Goal: Obtain resource: Download file/media

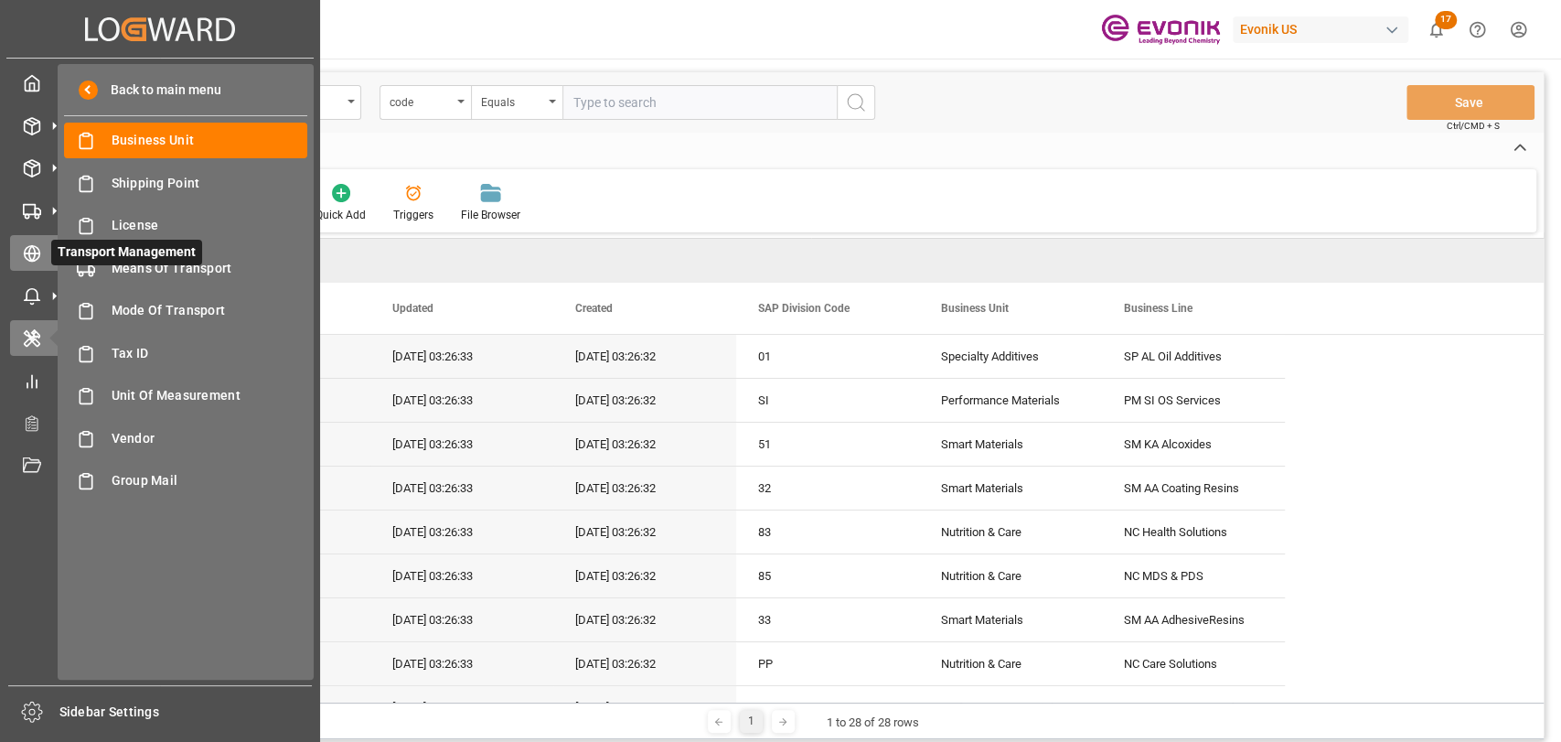
click at [32, 257] on icon at bounding box center [32, 253] width 18 height 18
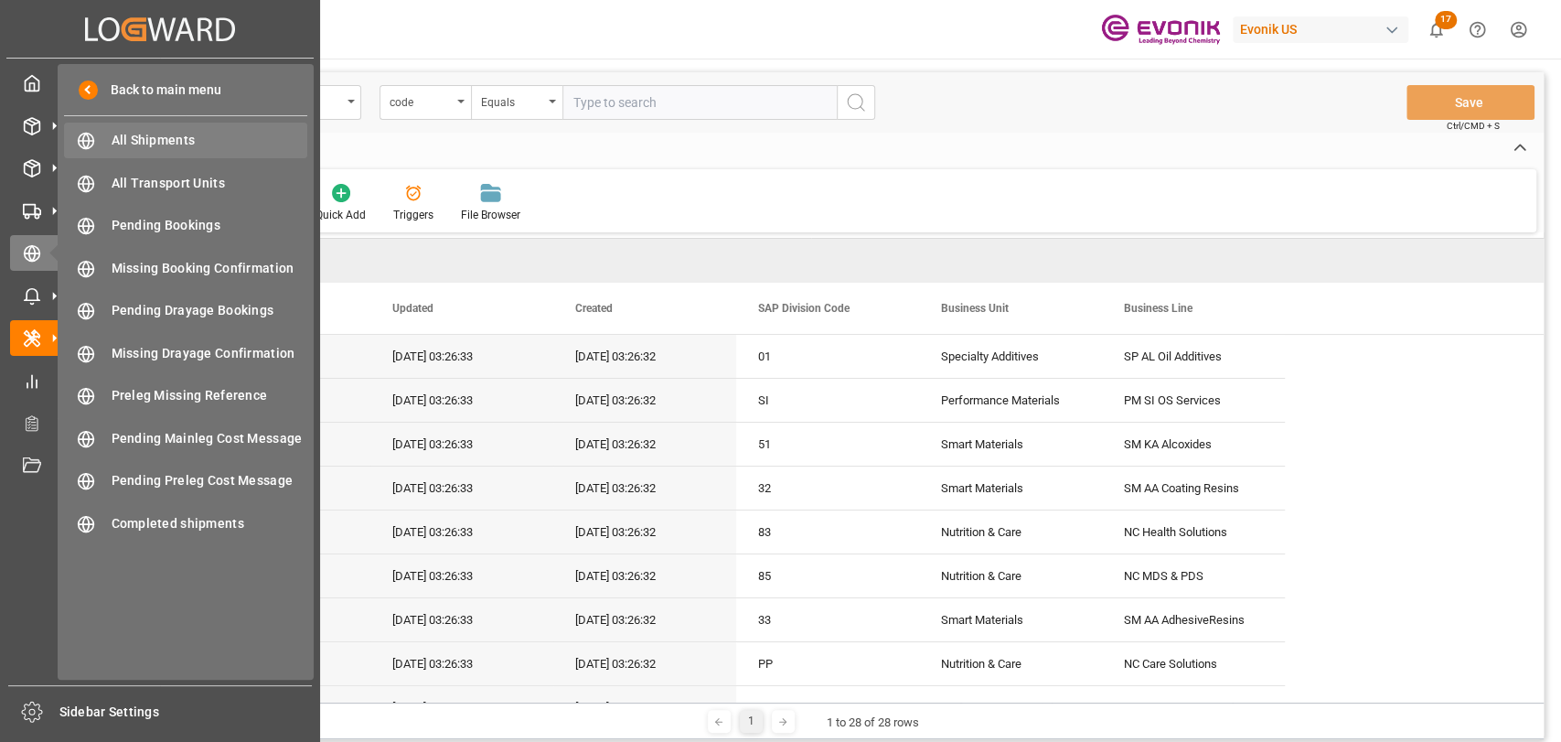
click at [183, 136] on span "All Shipments" at bounding box center [210, 140] width 197 height 19
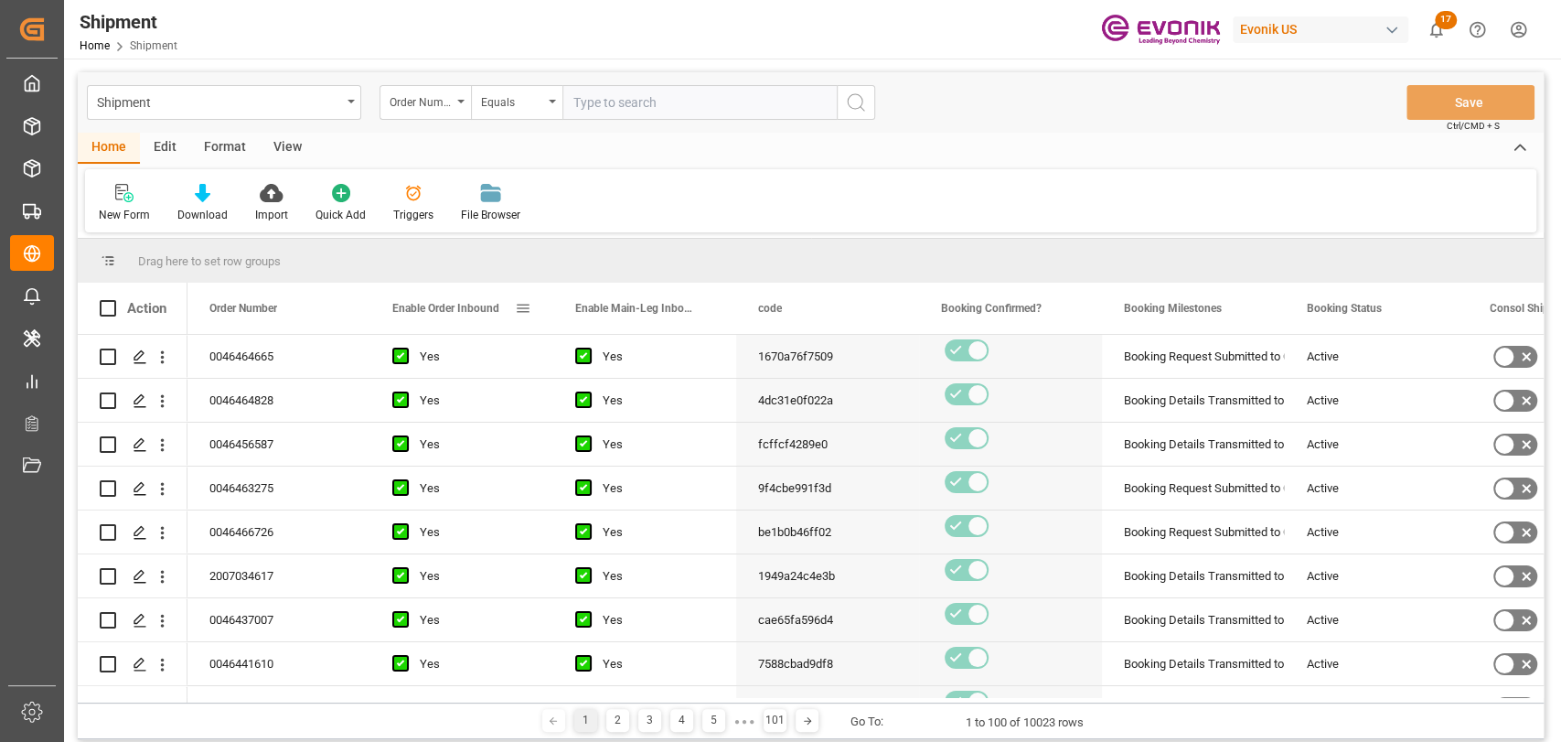
click at [524, 316] on div "Enable Order Inbound" at bounding box center [461, 308] width 139 height 51
click at [526, 306] on span at bounding box center [523, 308] width 16 height 16
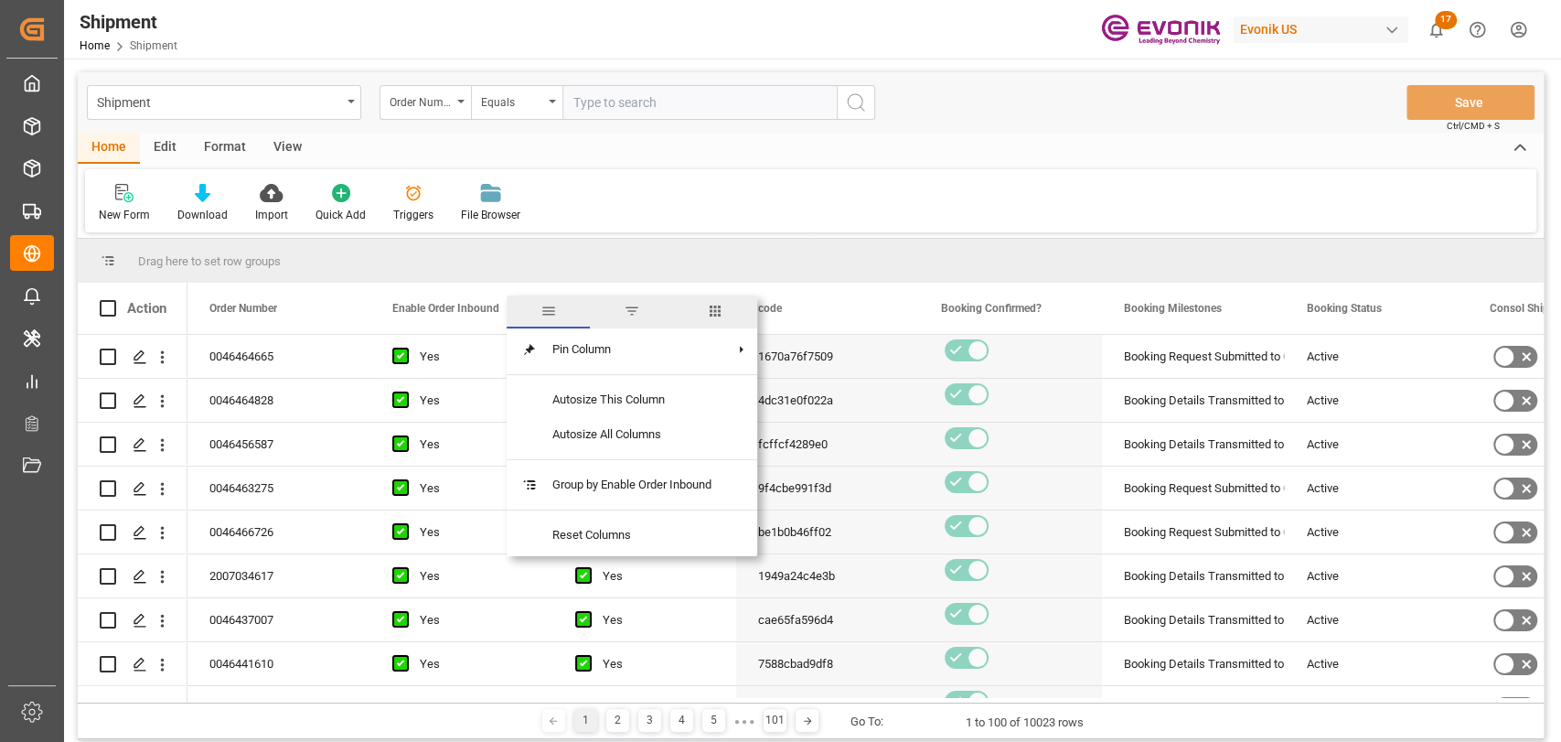
drag, startPoint x: 705, startPoint y: 310, endPoint x: 690, endPoint y: 312, distance: 15.7
click at [703, 310] on span "columns" at bounding box center [715, 311] width 83 height 33
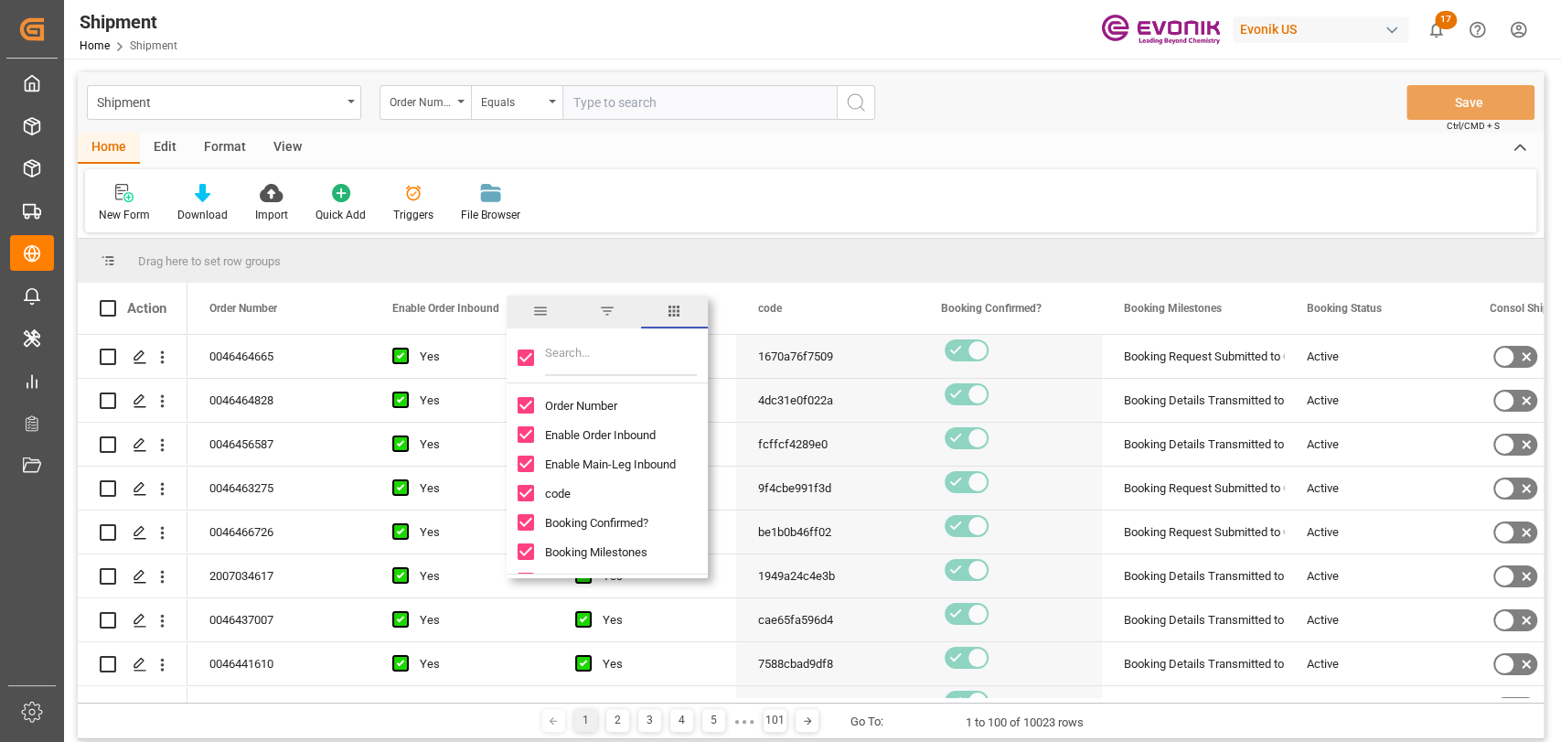
click at [524, 364] on input "Toggle Select All Columns" at bounding box center [526, 357] width 16 height 16
checkbox input "false"
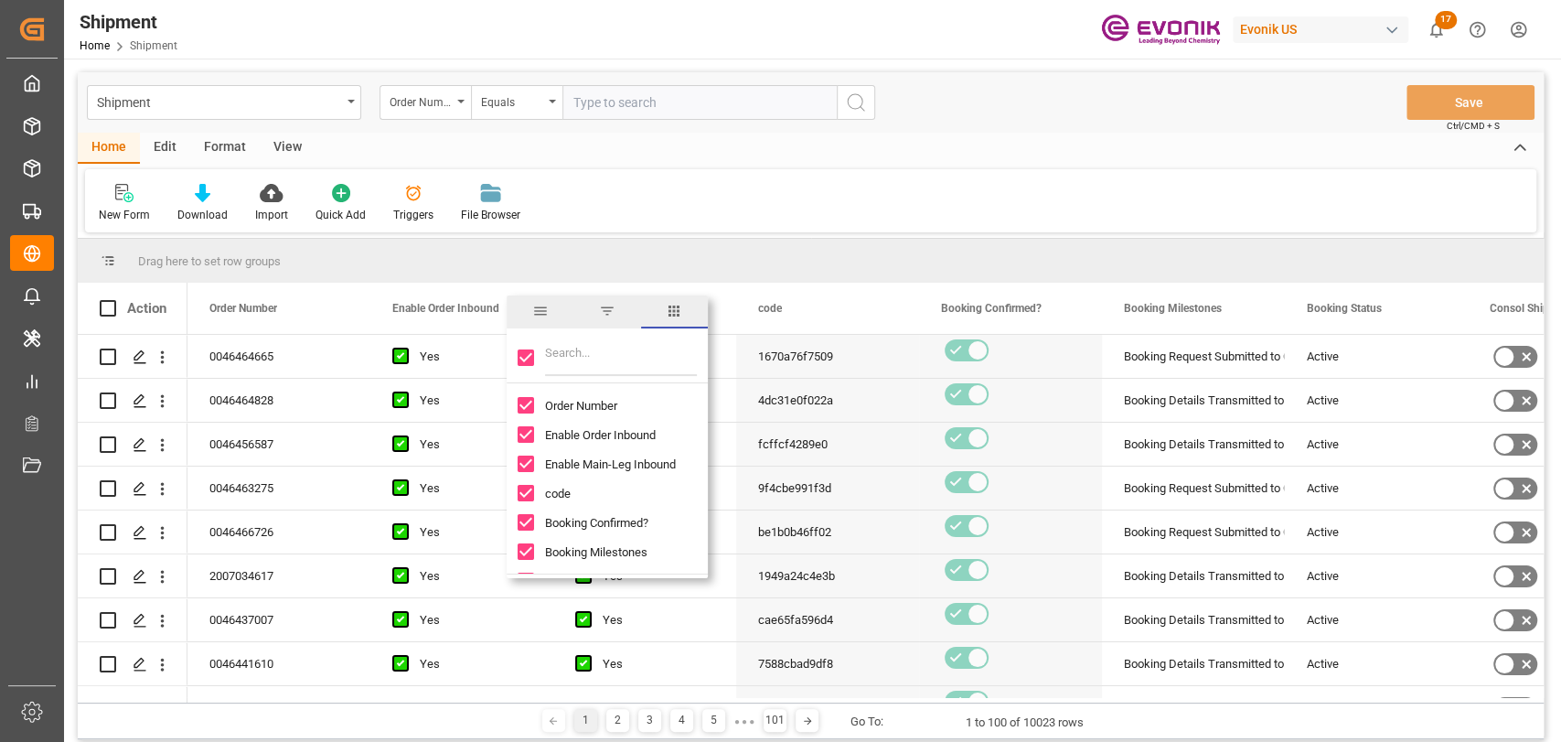
checkbox input "false"
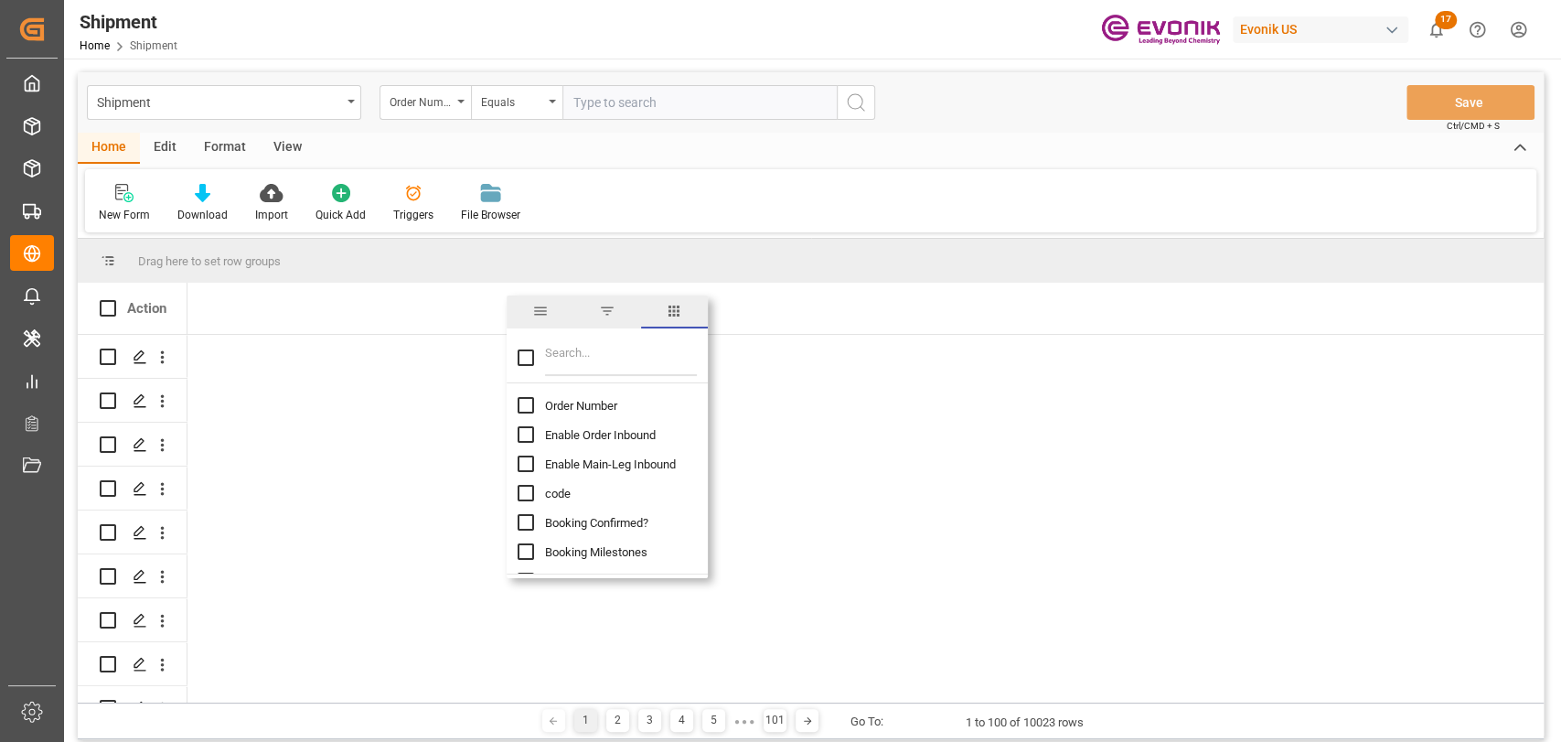
click at [518, 409] on input "Order Number column toggle visibility (hidden)" at bounding box center [526, 405] width 16 height 16
checkbox input "true"
checkbox input "false"
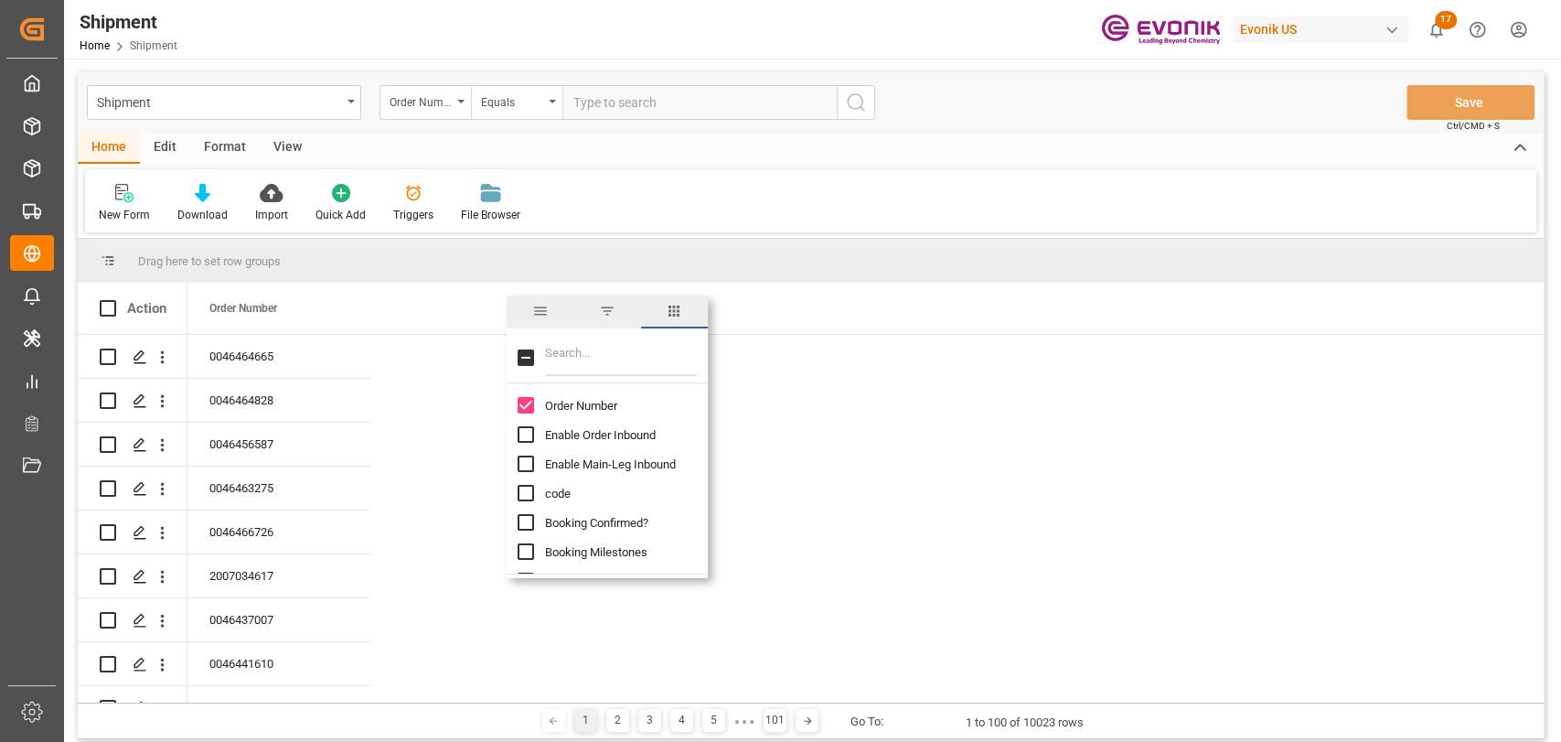
click at [523, 523] on input "Booking Confirmed? column toggle visibility (hidden)" at bounding box center [526, 522] width 16 height 16
checkbox input "true"
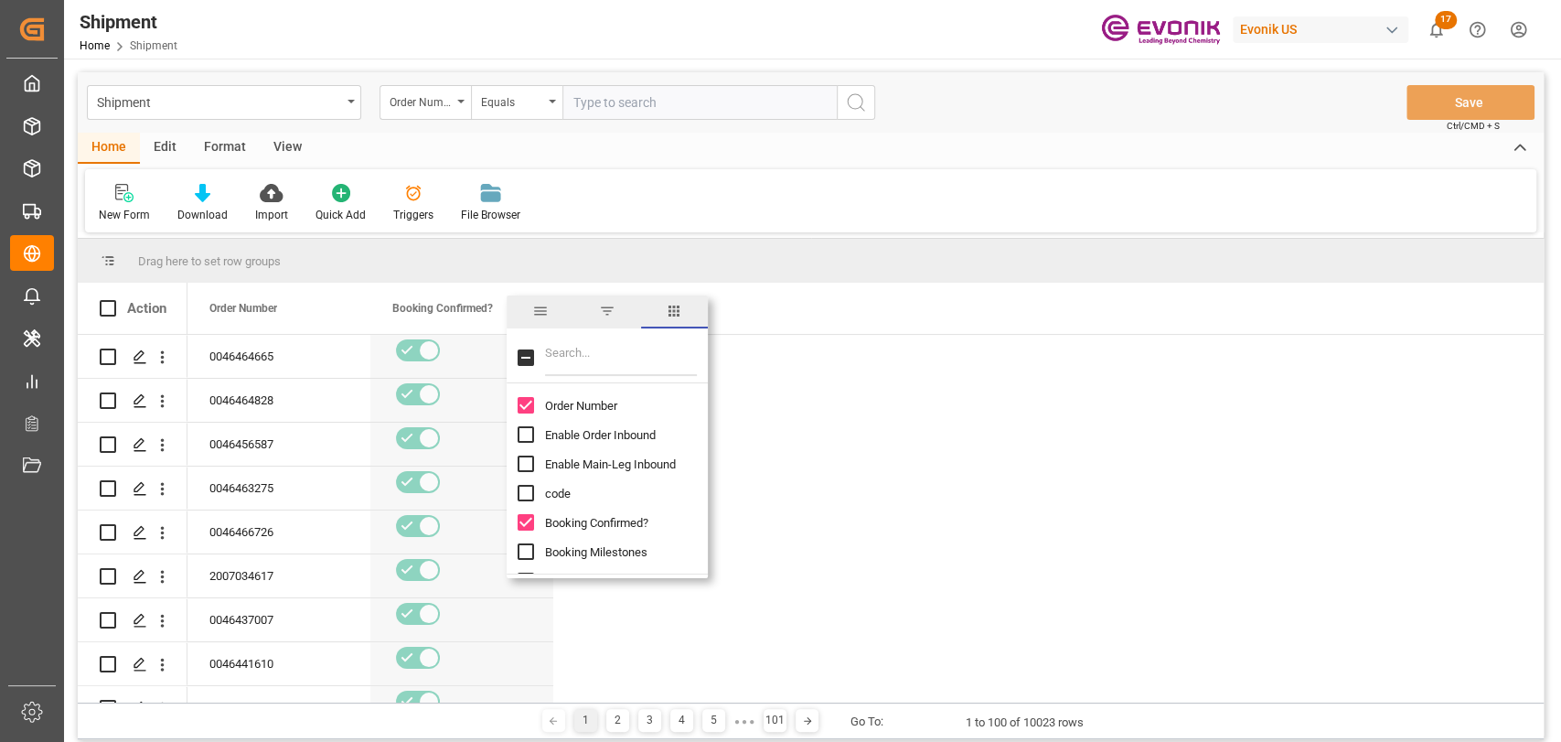
click at [563, 367] on input "Filter Columns Input" at bounding box center [621, 357] width 152 height 37
type input "stat"
click at [530, 407] on input "Booking Status column toggle visibility (hidden)" at bounding box center [526, 405] width 16 height 16
checkbox input "true"
checkbox input "false"
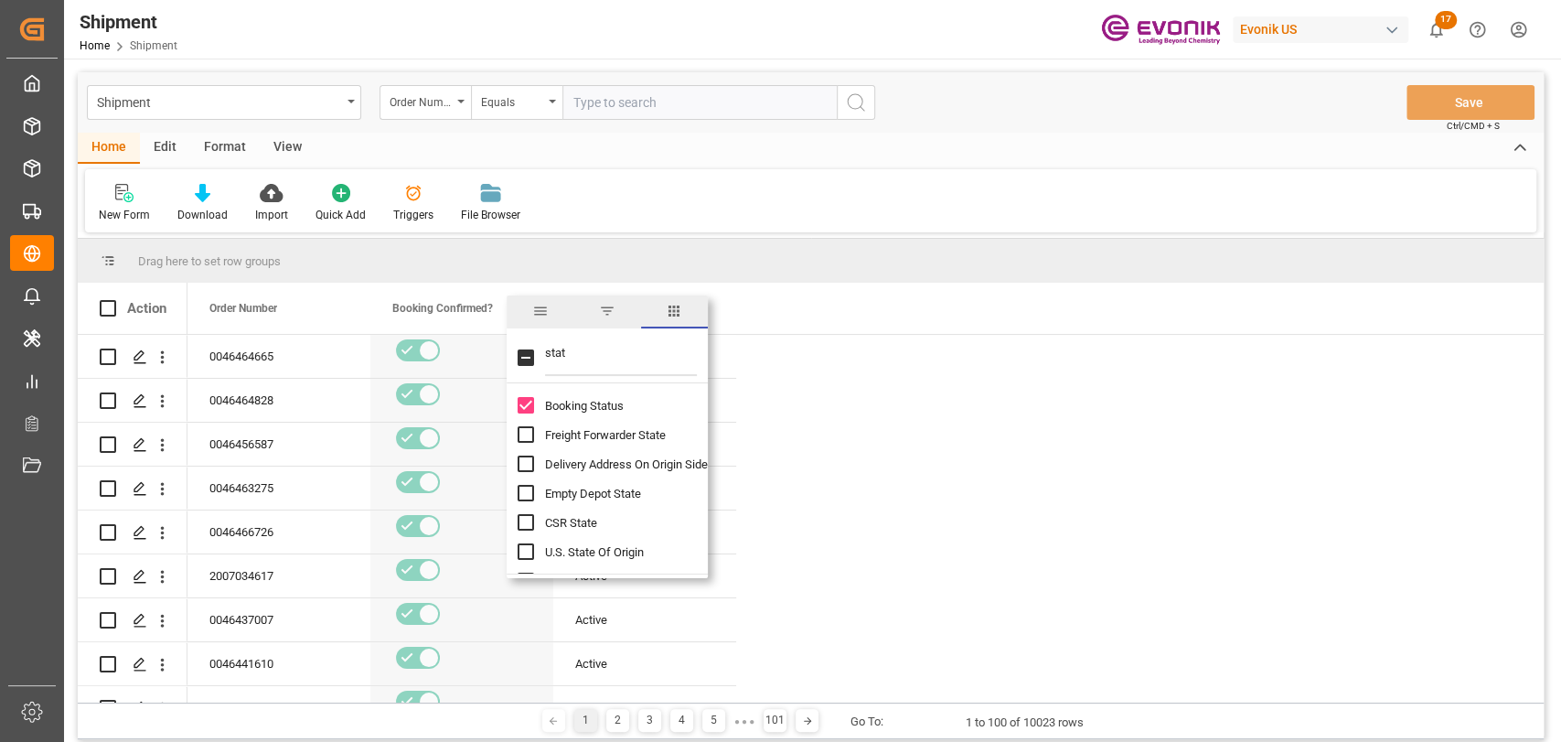
drag, startPoint x: 581, startPoint y: 368, endPoint x: 535, endPoint y: 353, distance: 48.0
click at [535, 353] on div "stat" at bounding box center [607, 357] width 201 height 51
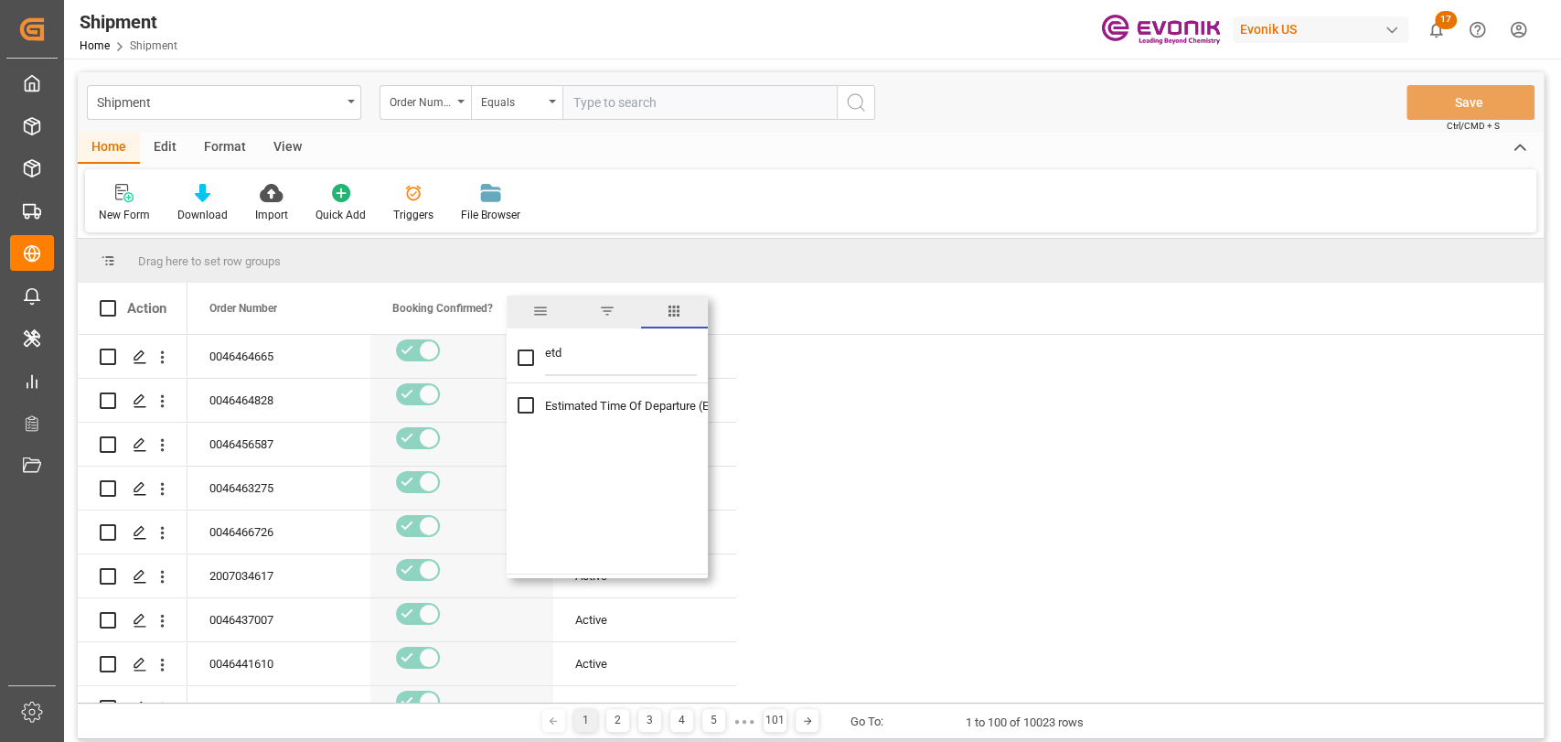
type input "etd"
click at [531, 407] on input "Estimated Time Of Departure (ETD) column toggle visibility (hidden)" at bounding box center [526, 405] width 16 height 16
checkbox input "true"
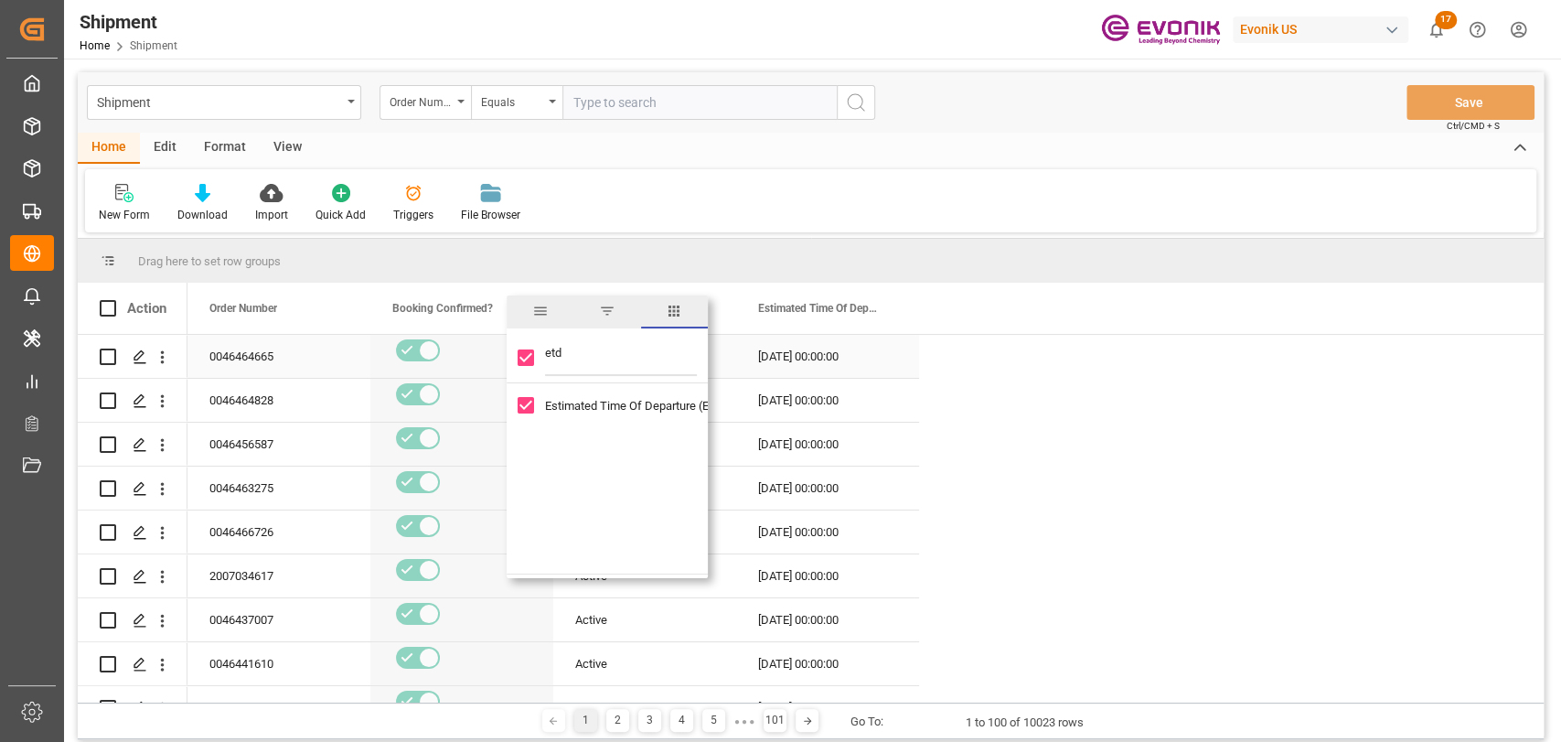
drag, startPoint x: 584, startPoint y: 360, endPoint x: 470, endPoint y: 359, distance: 113.4
click at [470, 359] on div "Drag here to set row groups Drag here to set column labels Action Order Number …" at bounding box center [811, 471] width 1466 height 464
type input "mo"
checkbox input "false"
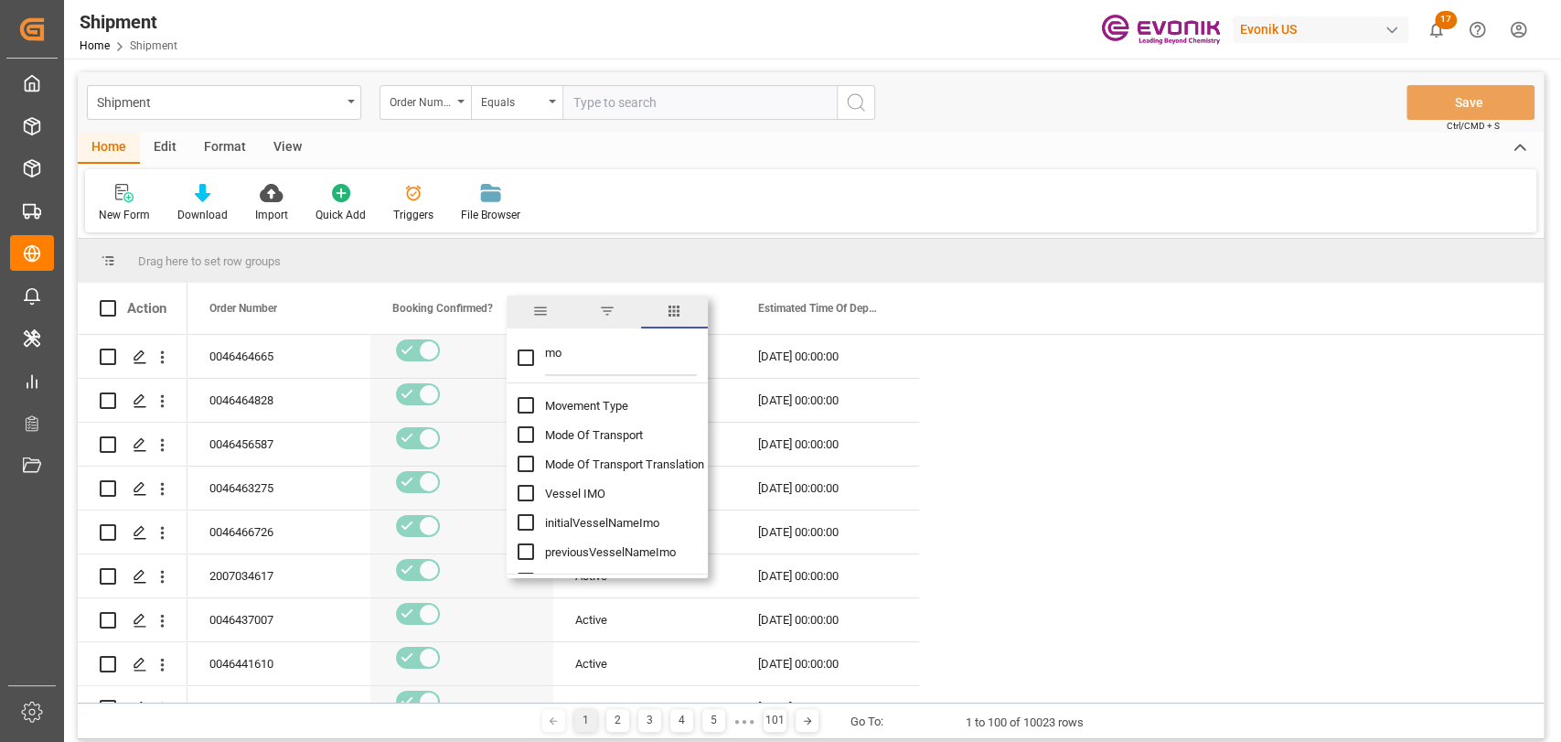
type input "mo"
click at [526, 434] on input "Mode Of Transport column toggle visibility (hidden)" at bounding box center [526, 434] width 16 height 16
checkbox input "true"
checkbox input "false"
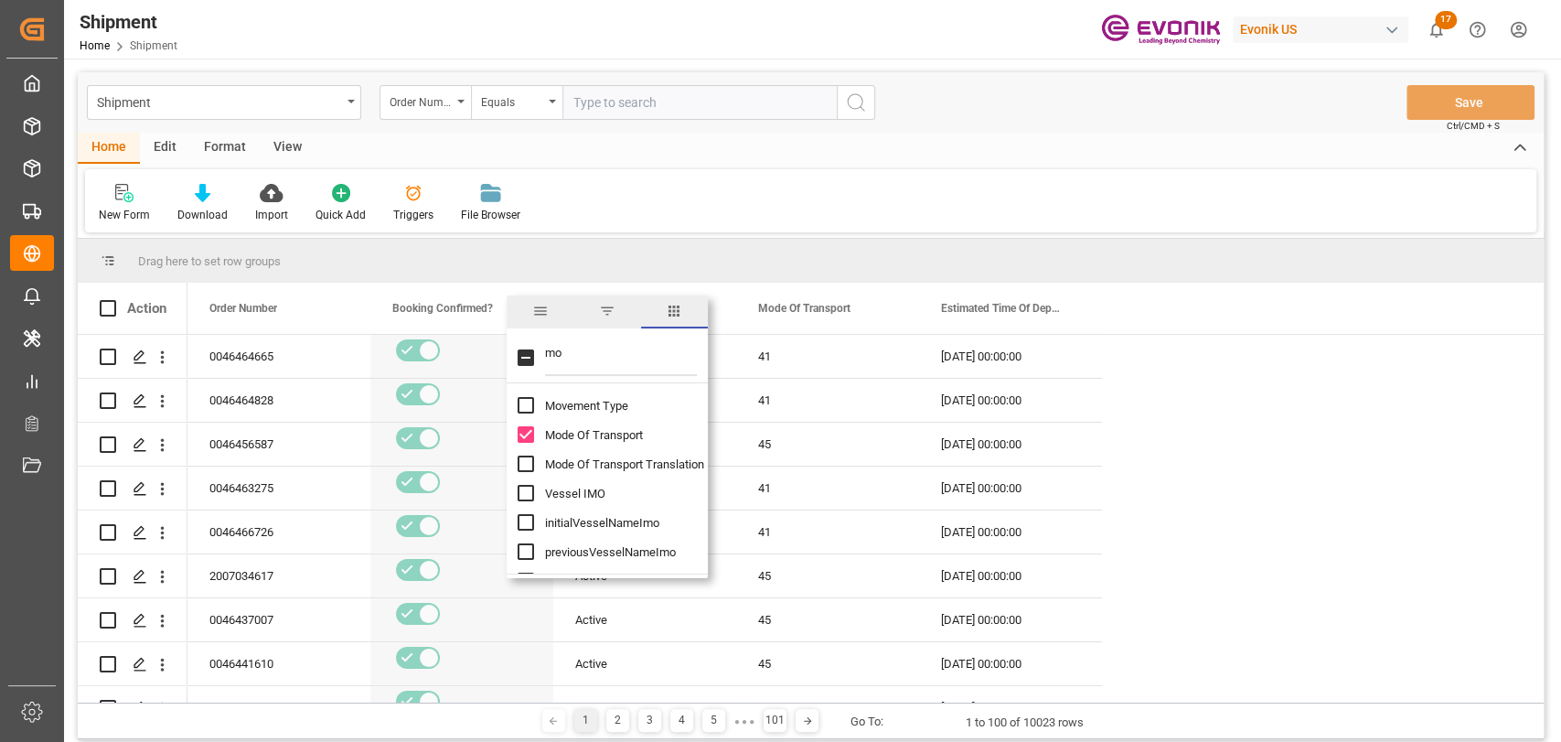
click at [523, 429] on input "Mode Of Transport column toggle visibility (visible)" at bounding box center [526, 434] width 16 height 16
checkbox input "false"
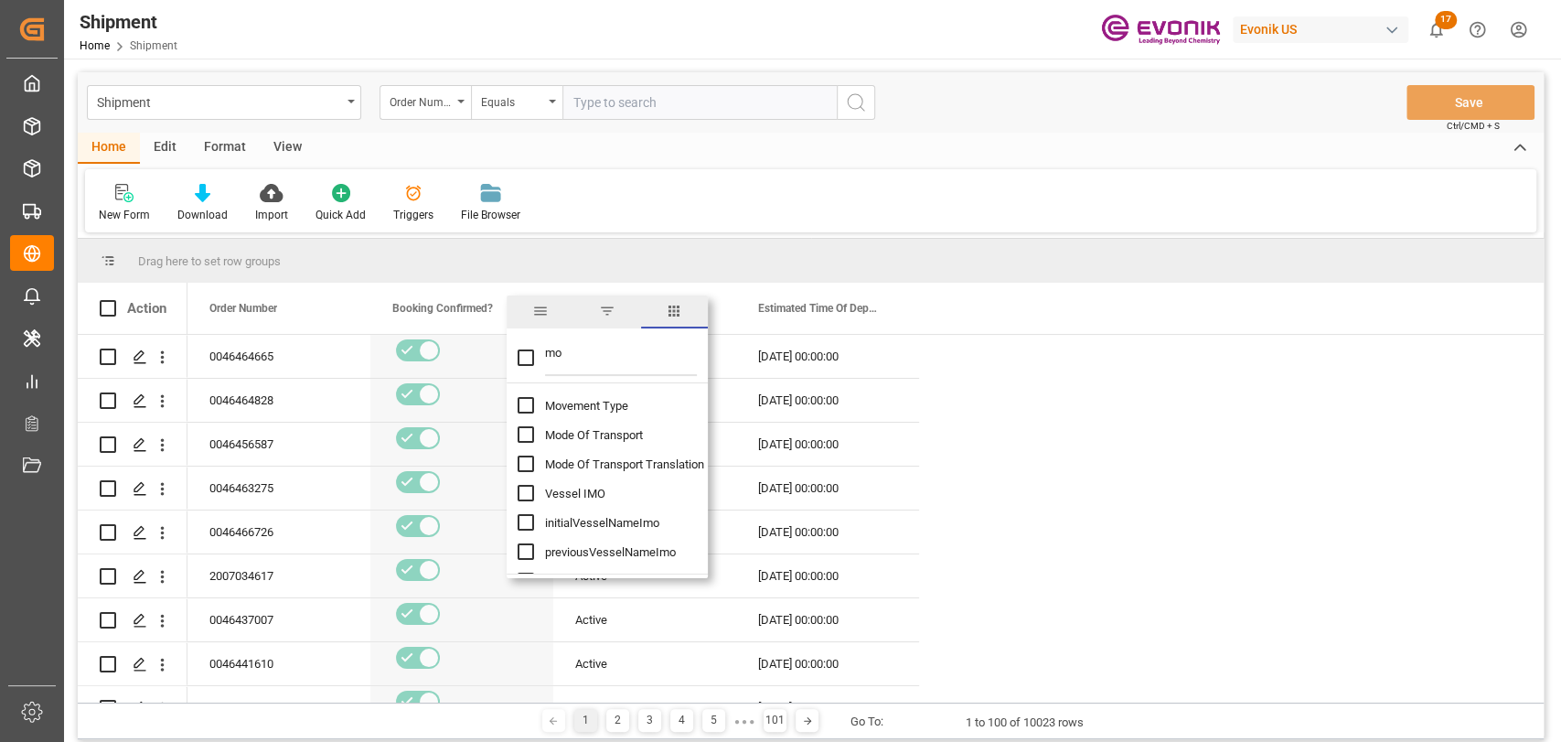
click at [525, 400] on input "Movement Type column toggle visibility (hidden)" at bounding box center [526, 405] width 16 height 16
checkbox input "true"
checkbox input "false"
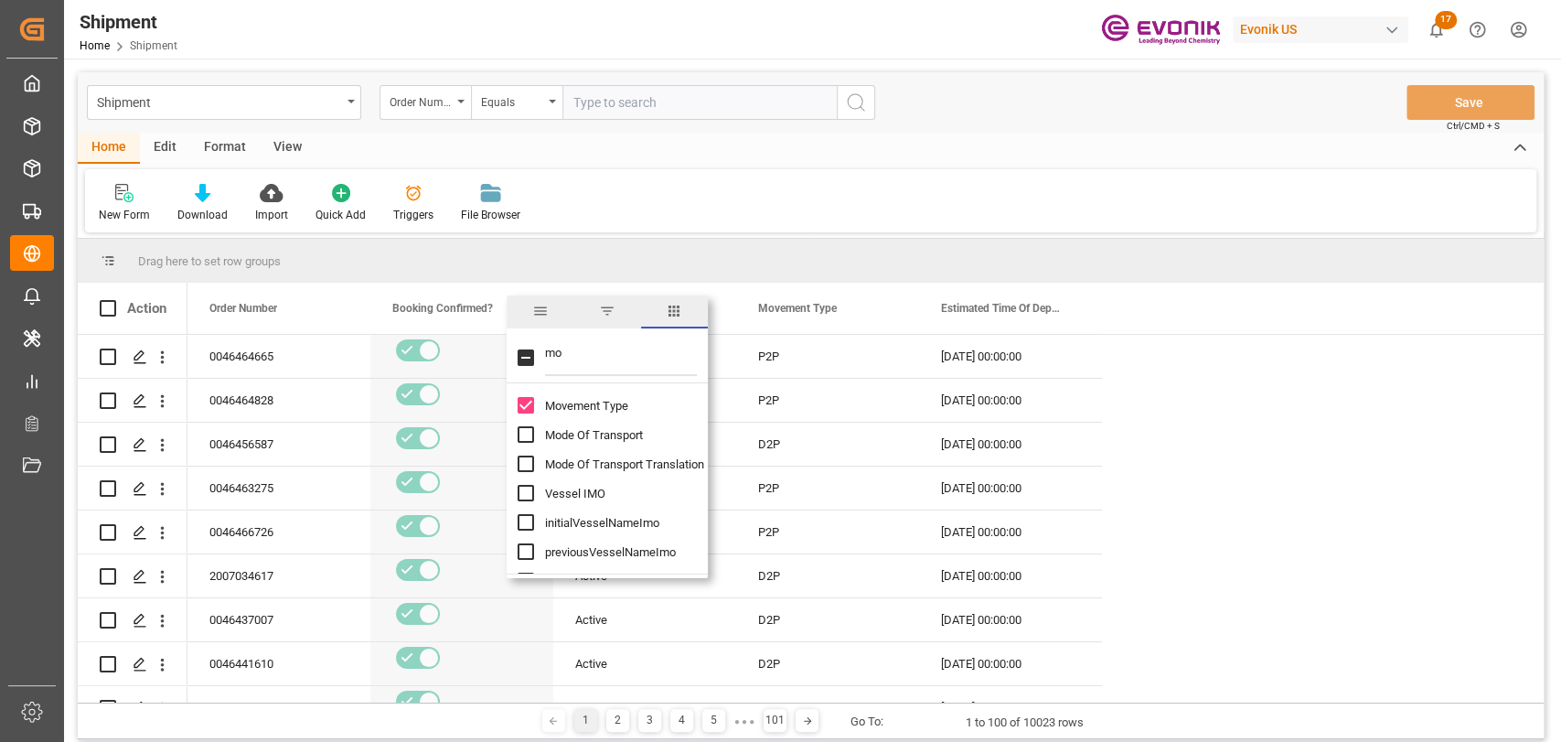
drag, startPoint x: 585, startPoint y: 360, endPoint x: 545, endPoint y: 357, distance: 40.4
click at [545, 357] on input "mo" at bounding box center [621, 357] width 152 height 37
type input "ship fr"
click at [519, 523] on input "Ship From City column toggle visibility (hidden)" at bounding box center [526, 522] width 16 height 16
checkbox input "true"
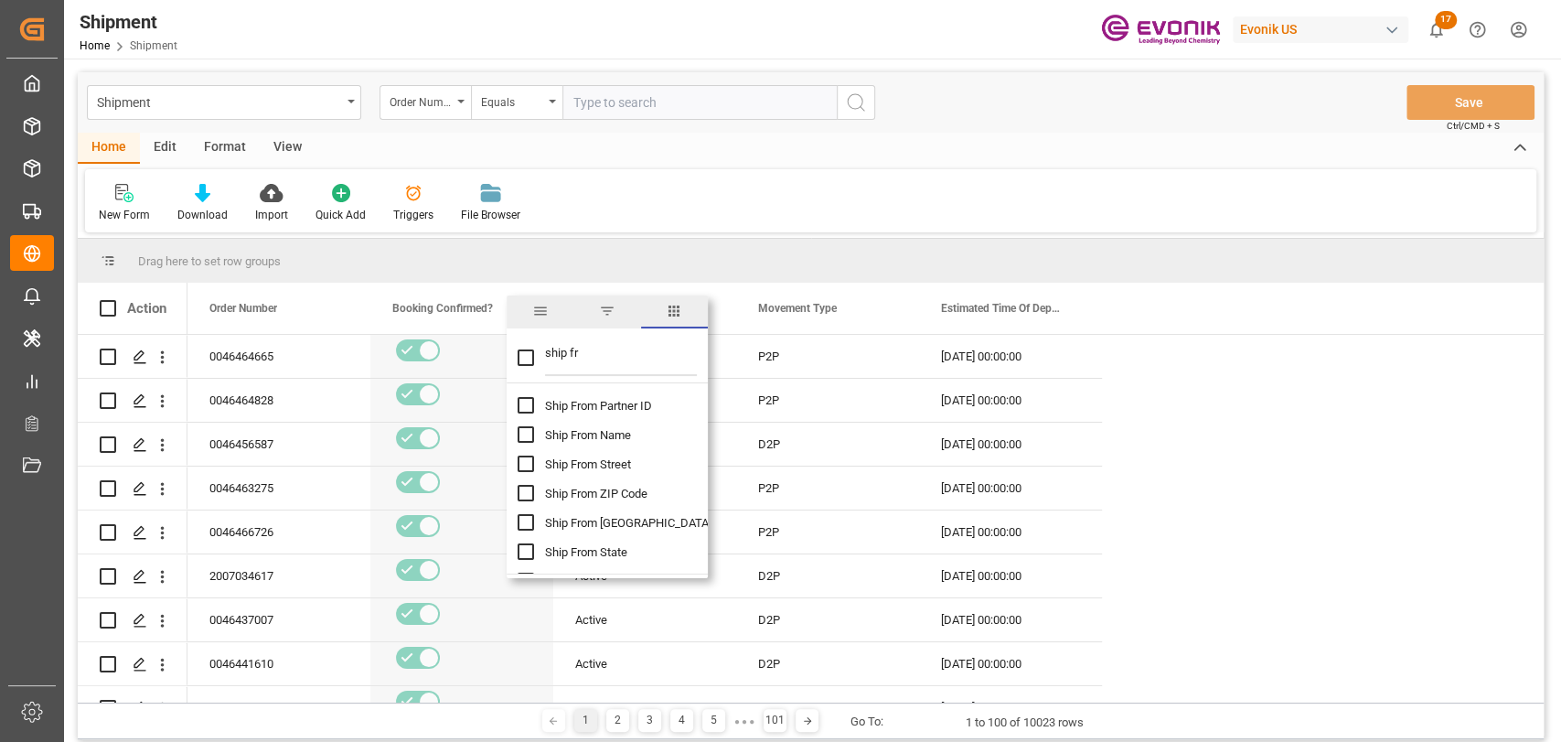
checkbox input "false"
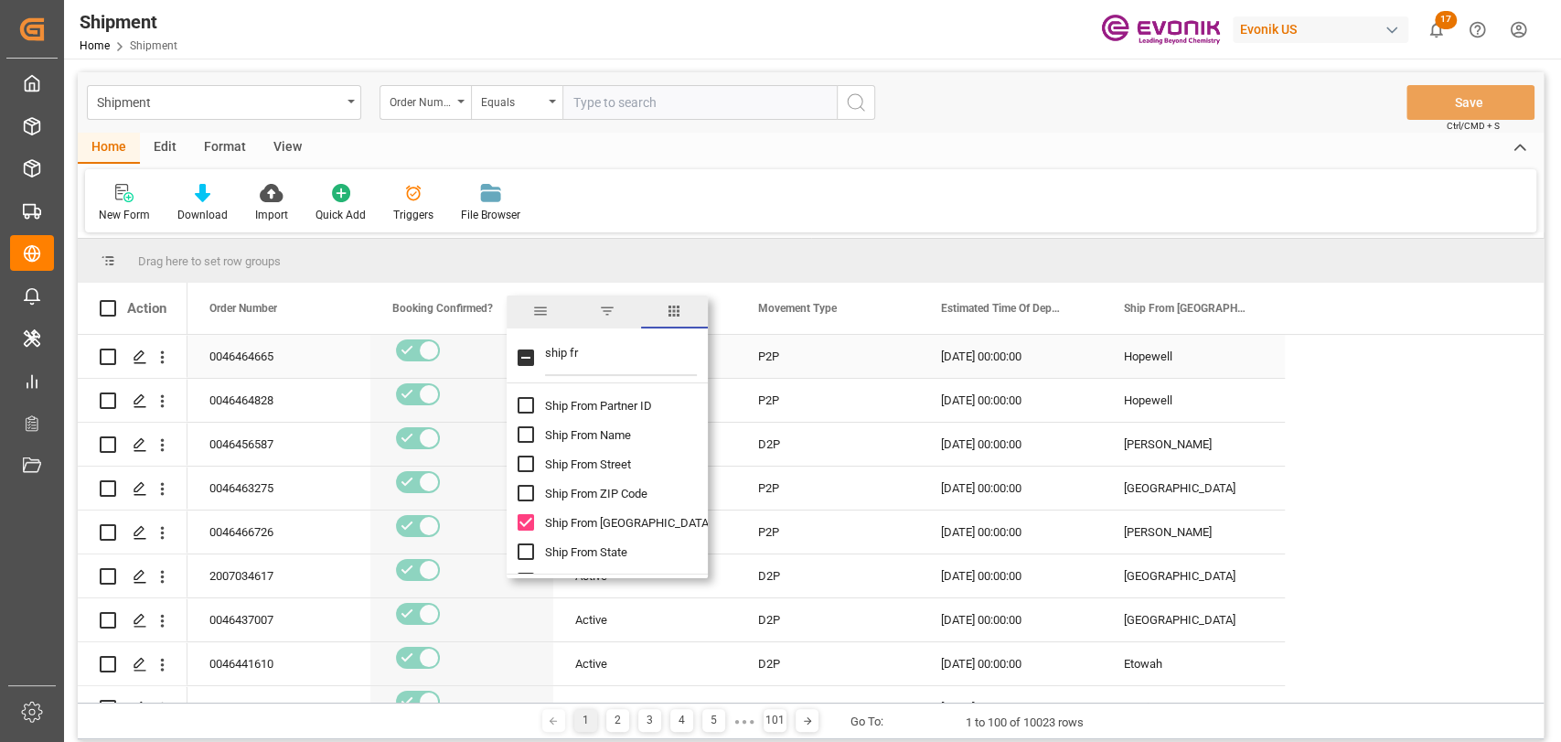
drag, startPoint x: 593, startPoint y: 358, endPoint x: 495, endPoint y: 358, distance: 97.9
click at [495, 358] on div "Drag here to set row groups Drag here to set column labels Action Order Number …" at bounding box center [811, 471] width 1466 height 464
type input "rece"
click at [523, 403] on input "Place Of Receipt column toggle visibility (hidden)" at bounding box center [526, 405] width 16 height 16
checkbox input "true"
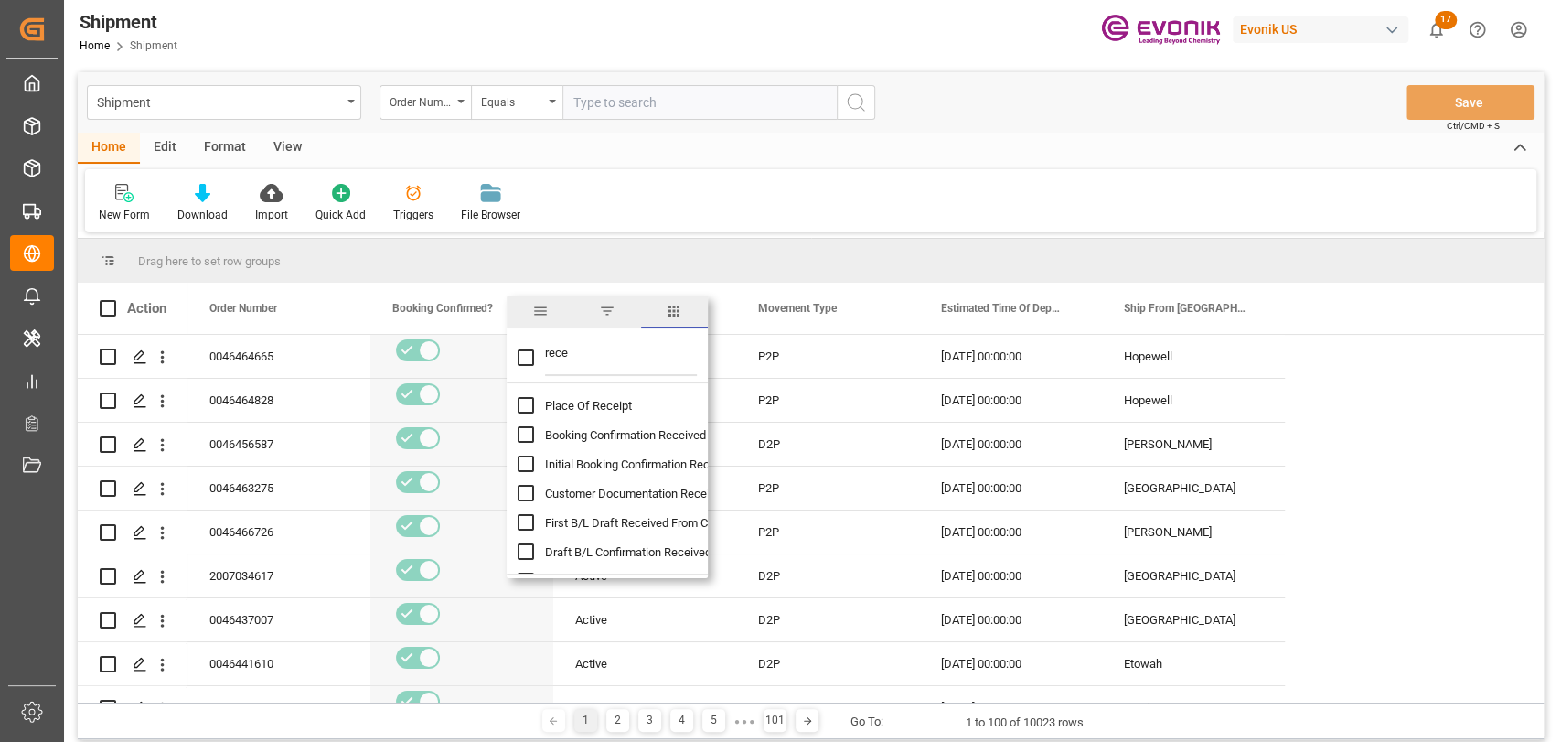
checkbox input "false"
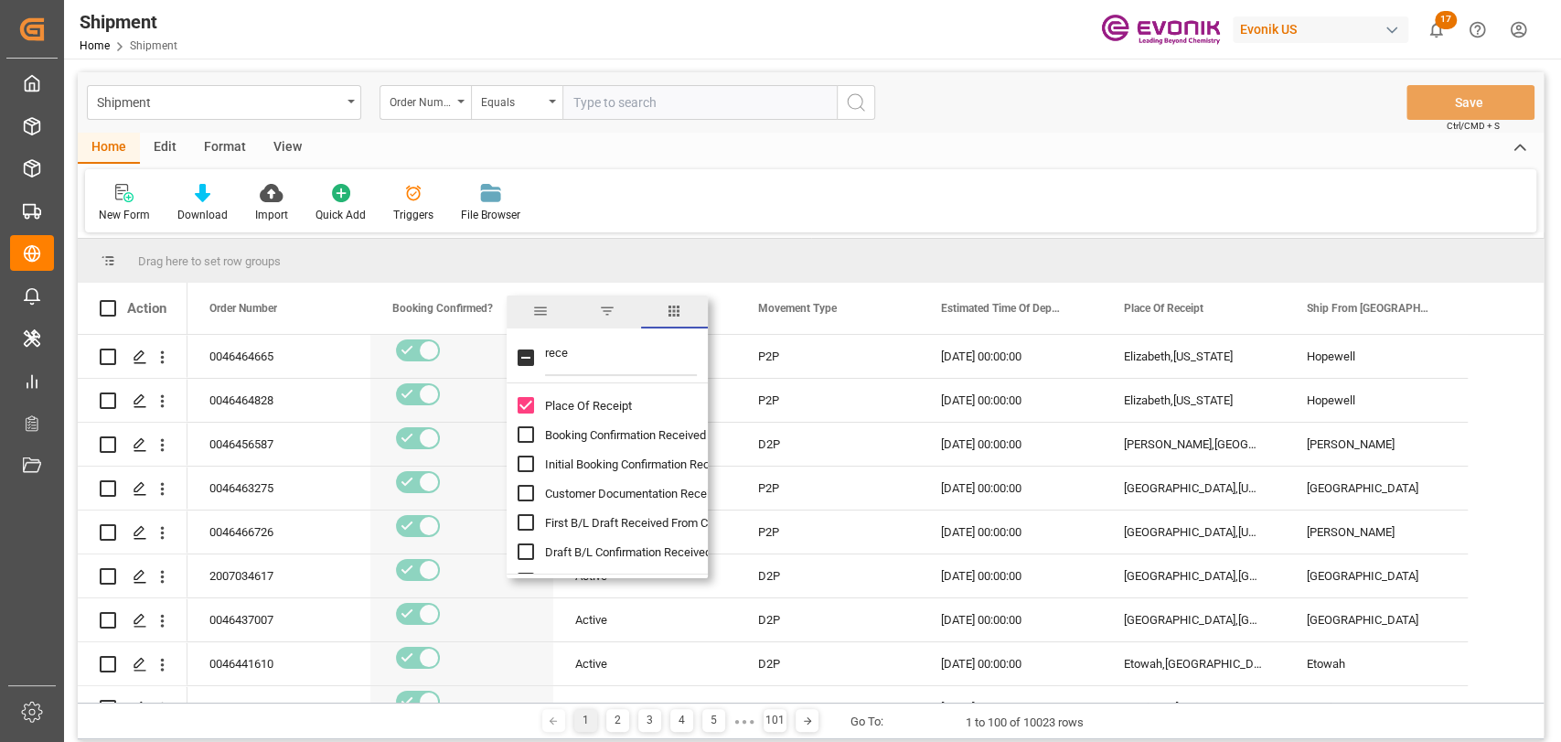
drag, startPoint x: 520, startPoint y: 361, endPoint x: 454, endPoint y: 359, distance: 66.8
click at [454, 359] on div "Drag here to set row groups Drag here to set column labels Action Order Number …" at bounding box center [811, 471] width 1466 height 464
type input "load"
click at [521, 404] on input "Port Of Loading Name column toggle visibility (hidden)" at bounding box center [526, 405] width 16 height 16
checkbox input "true"
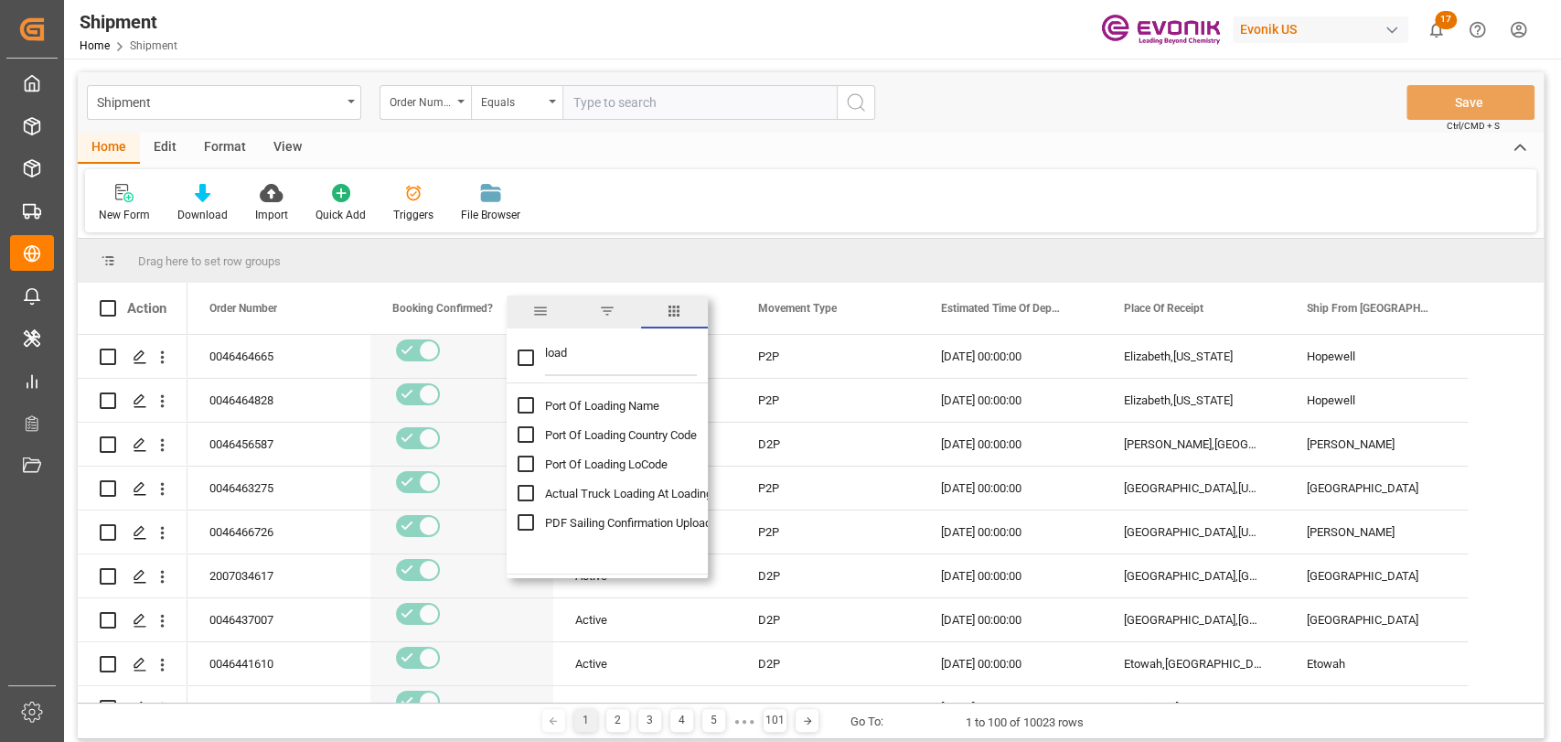
checkbox input "false"
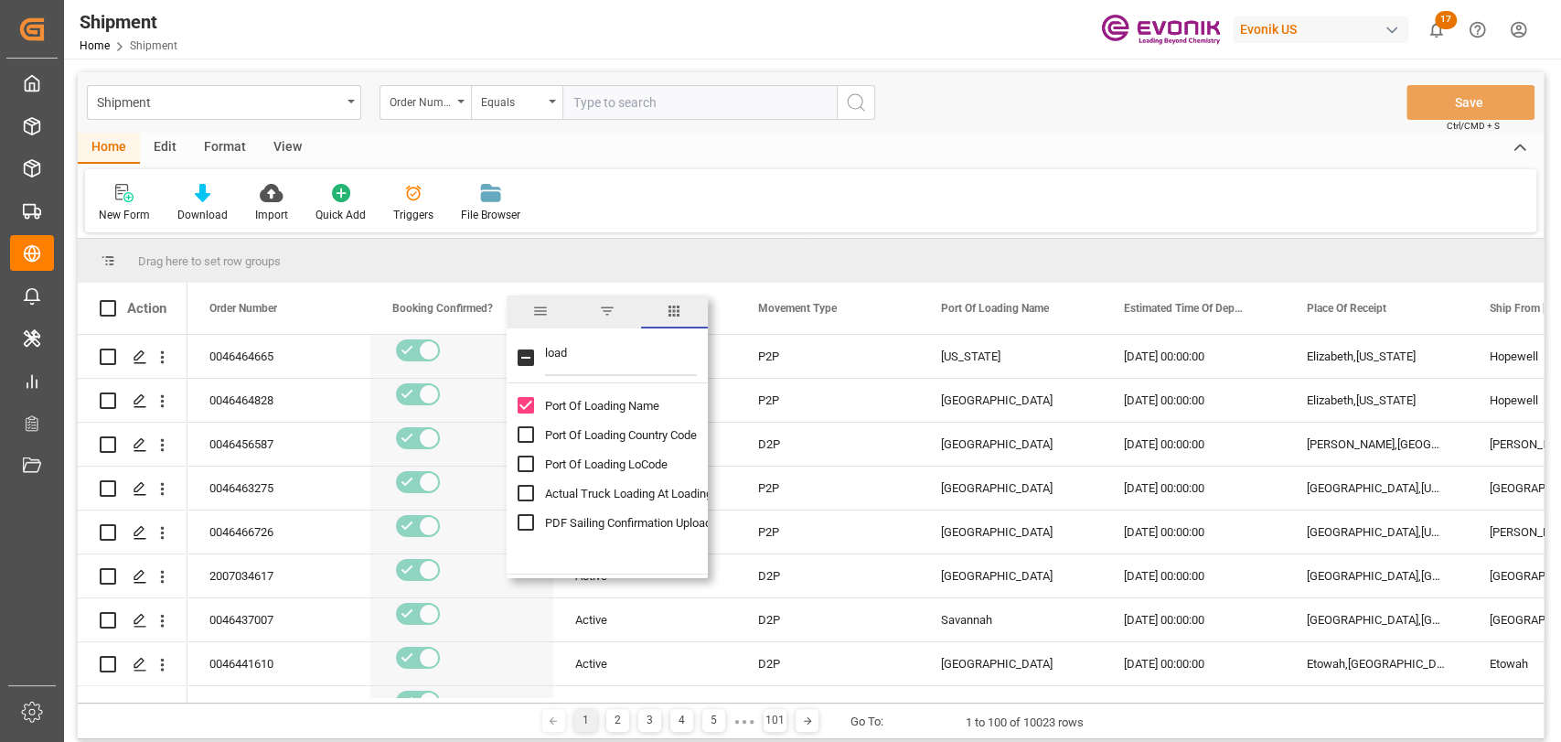
click at [956, 139] on div "Home Edit Format View" at bounding box center [811, 148] width 1466 height 31
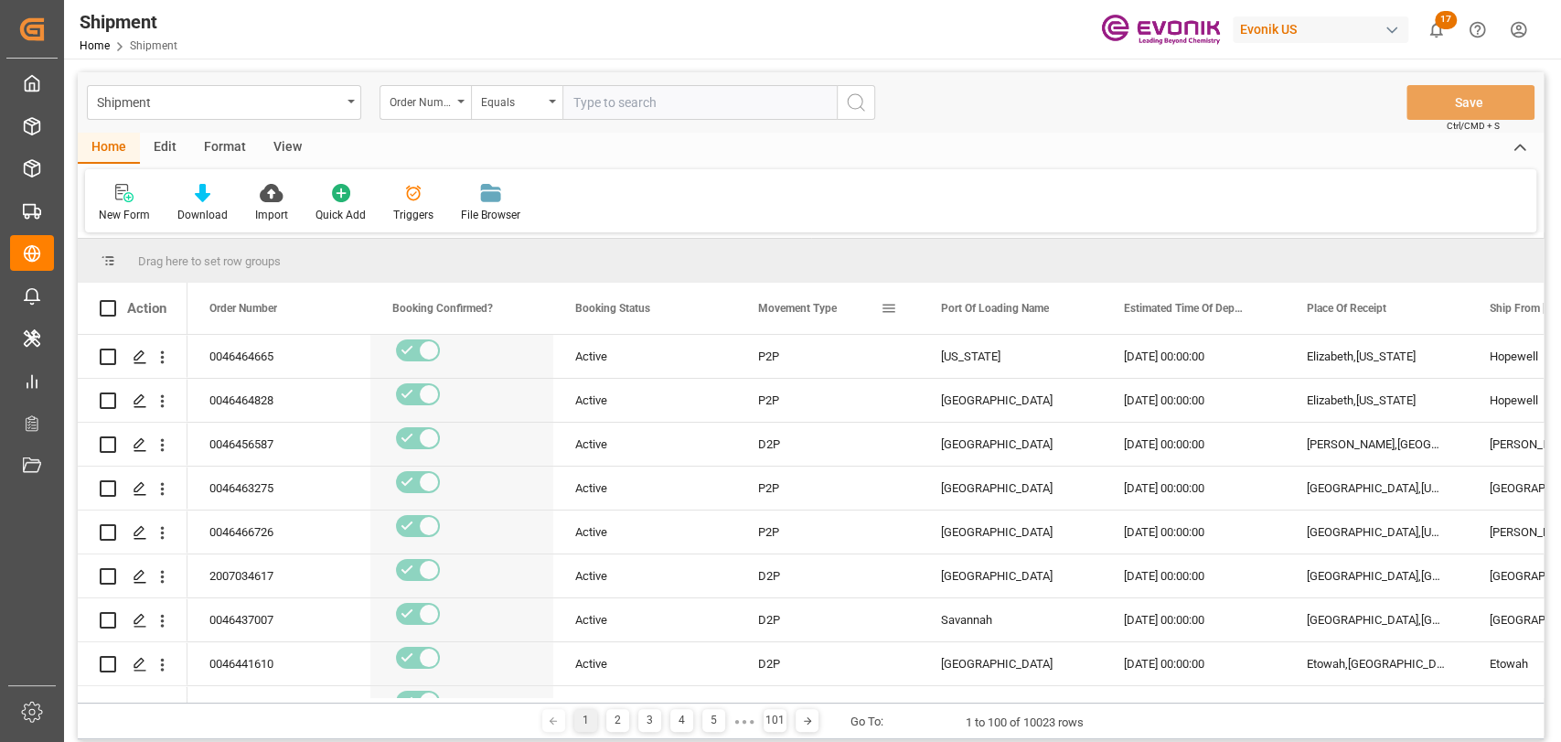
click at [888, 306] on span at bounding box center [889, 308] width 16 height 16
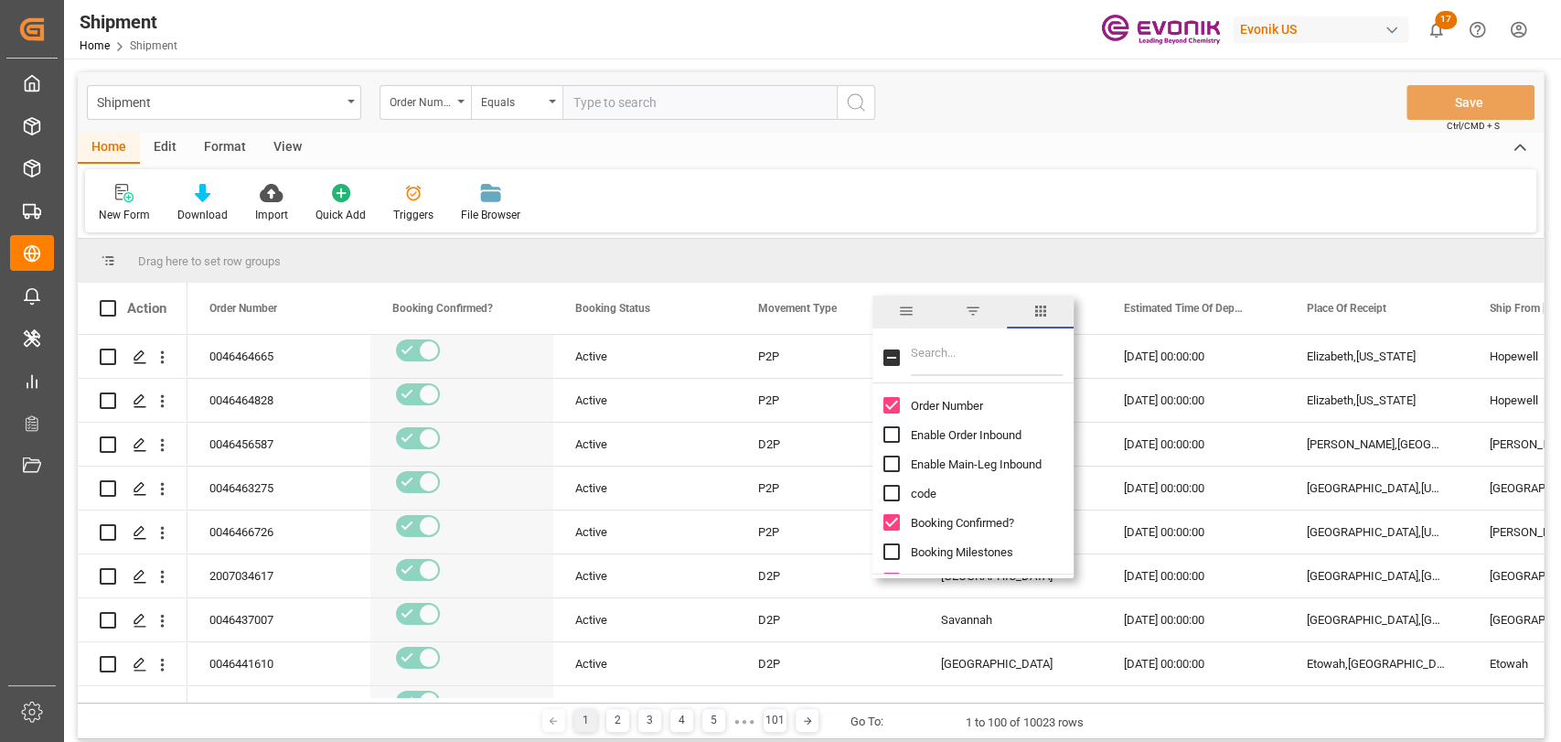
click at [970, 316] on span "filter" at bounding box center [973, 311] width 16 height 16
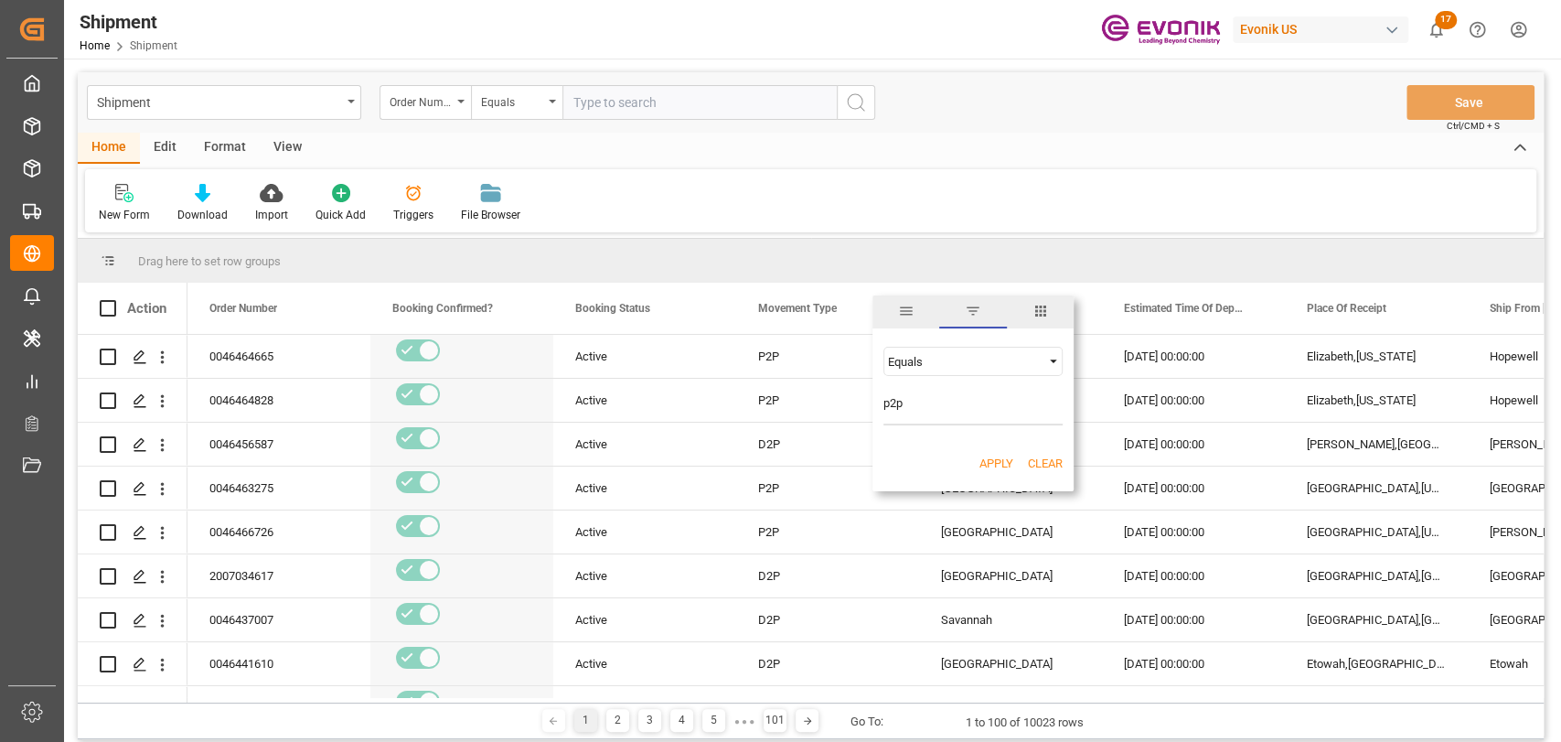
type input "p2p"
click at [984, 457] on button "Apply" at bounding box center [997, 464] width 34 height 18
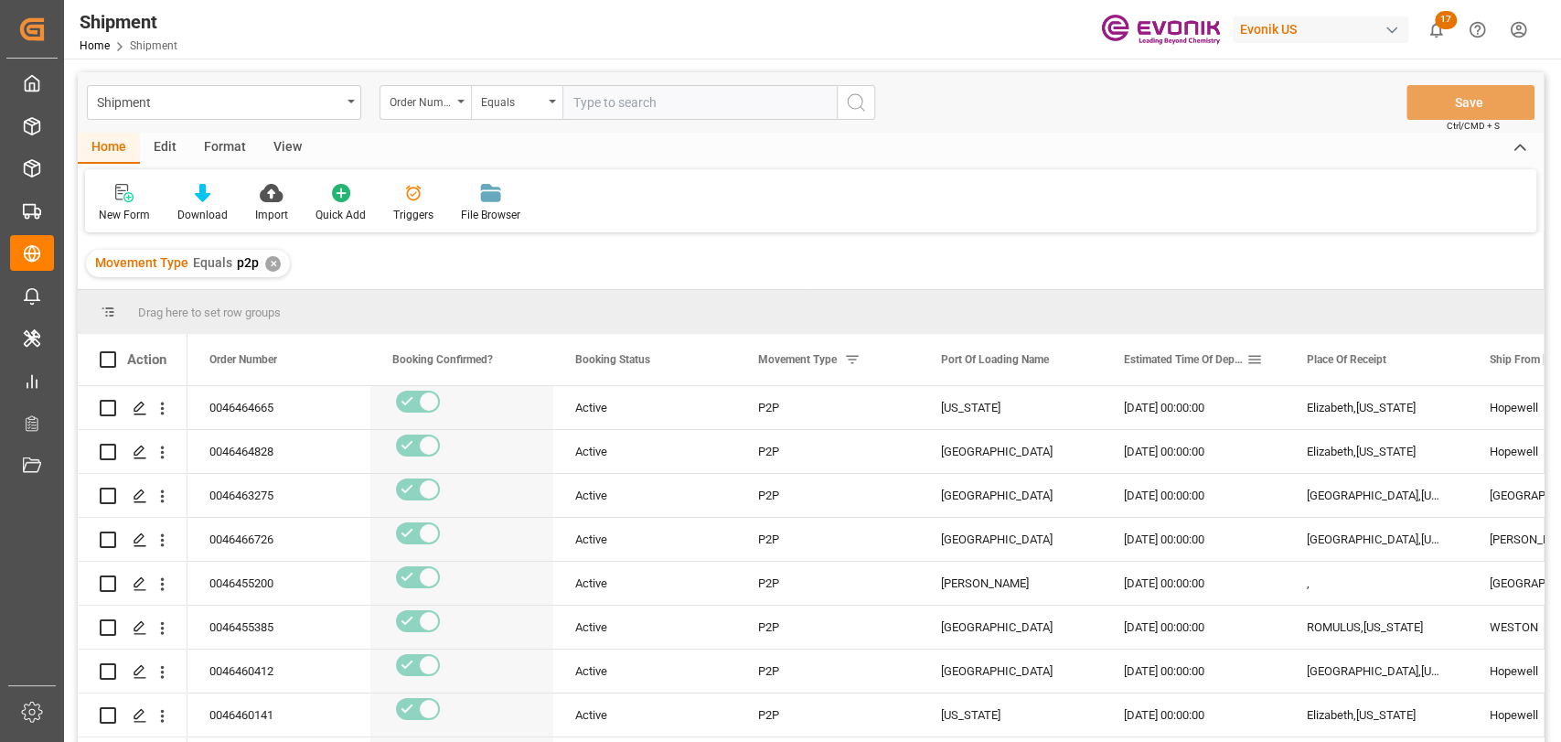
click at [1247, 367] on span at bounding box center [1255, 359] width 16 height 16
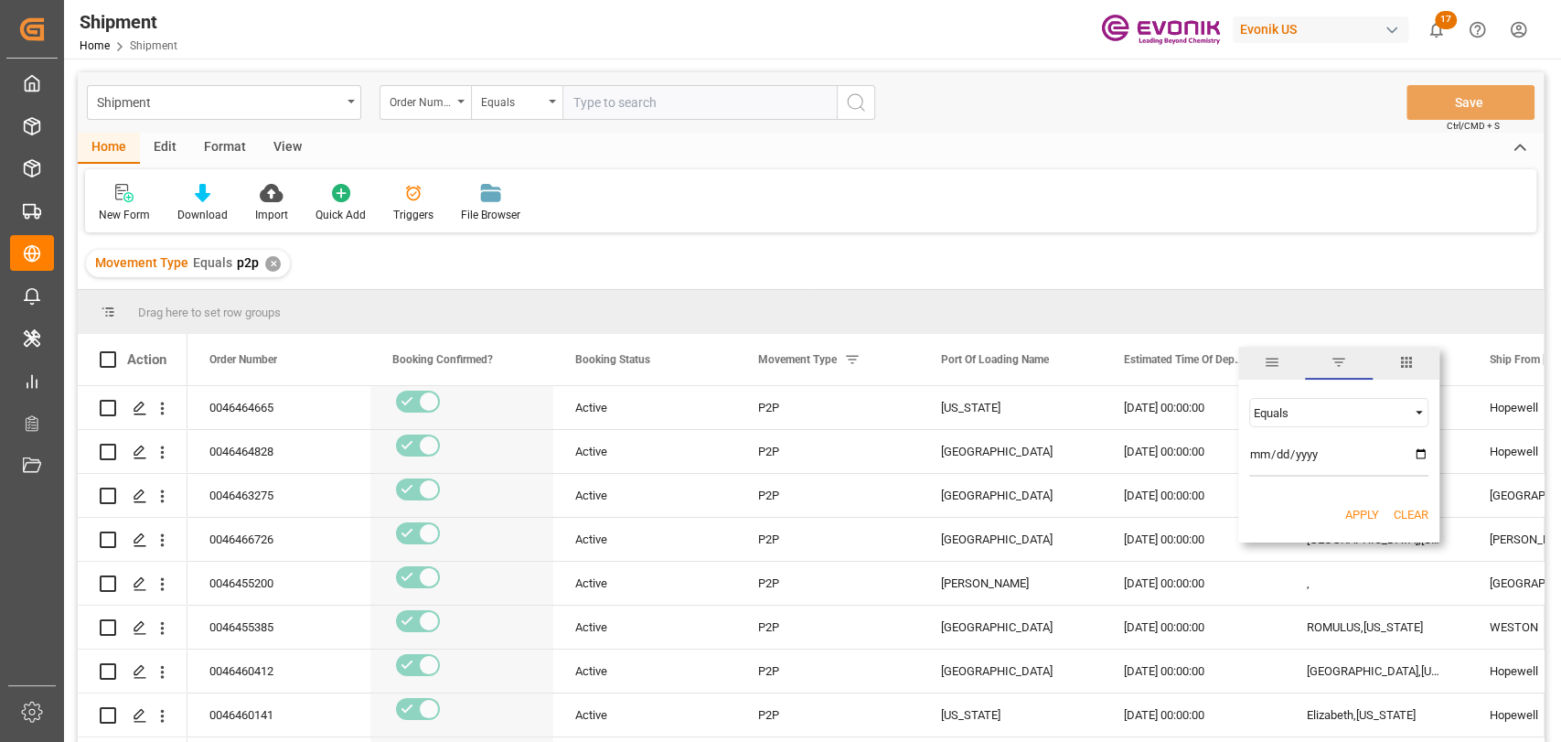
click at [1296, 416] on div "Equals" at bounding box center [1331, 413] width 154 height 14
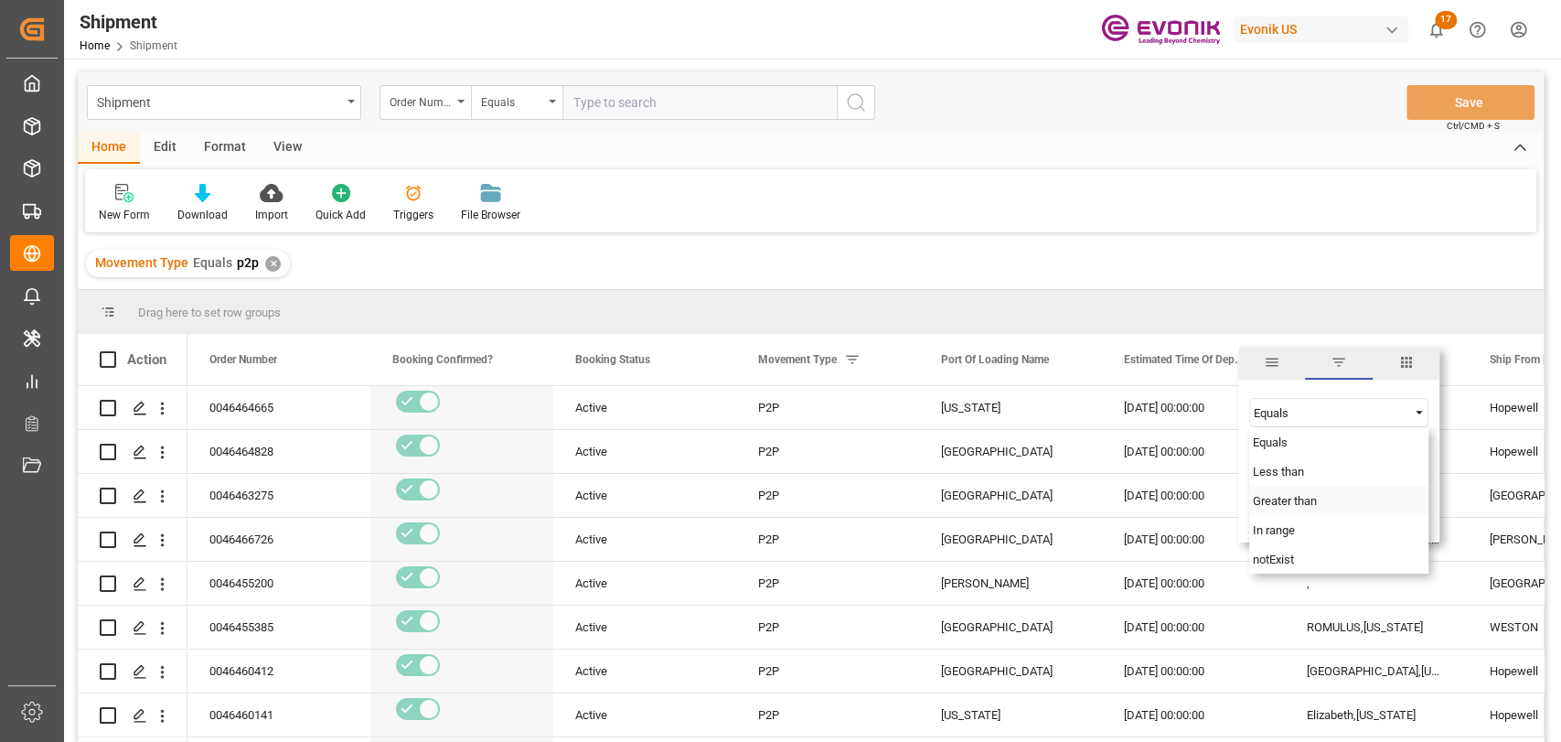
click at [1315, 492] on div "Greater than" at bounding box center [1338, 500] width 179 height 29
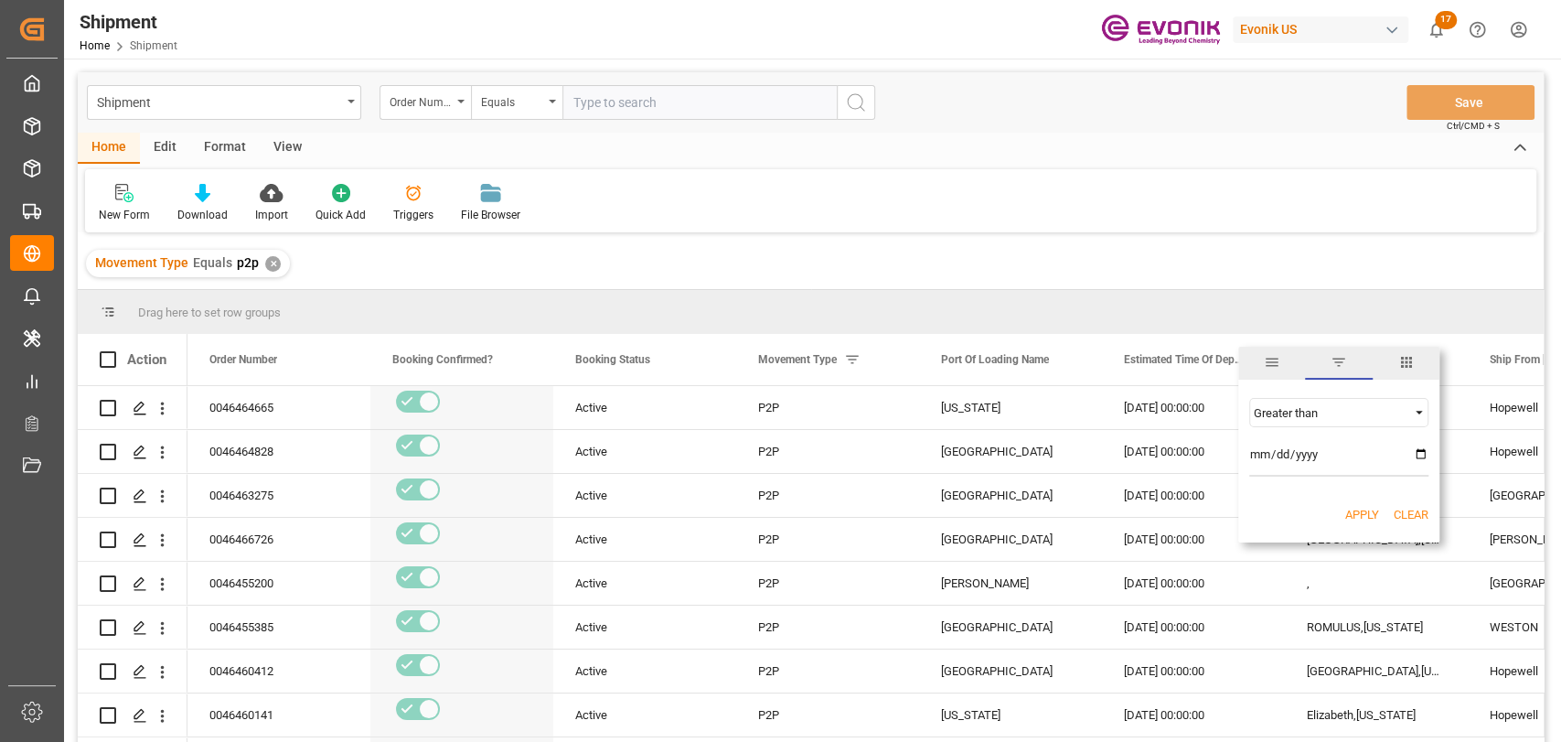
click at [1417, 457] on input "date" at bounding box center [1338, 458] width 179 height 37
type input "2024-12-31"
click at [1374, 517] on button "Apply" at bounding box center [1362, 515] width 34 height 18
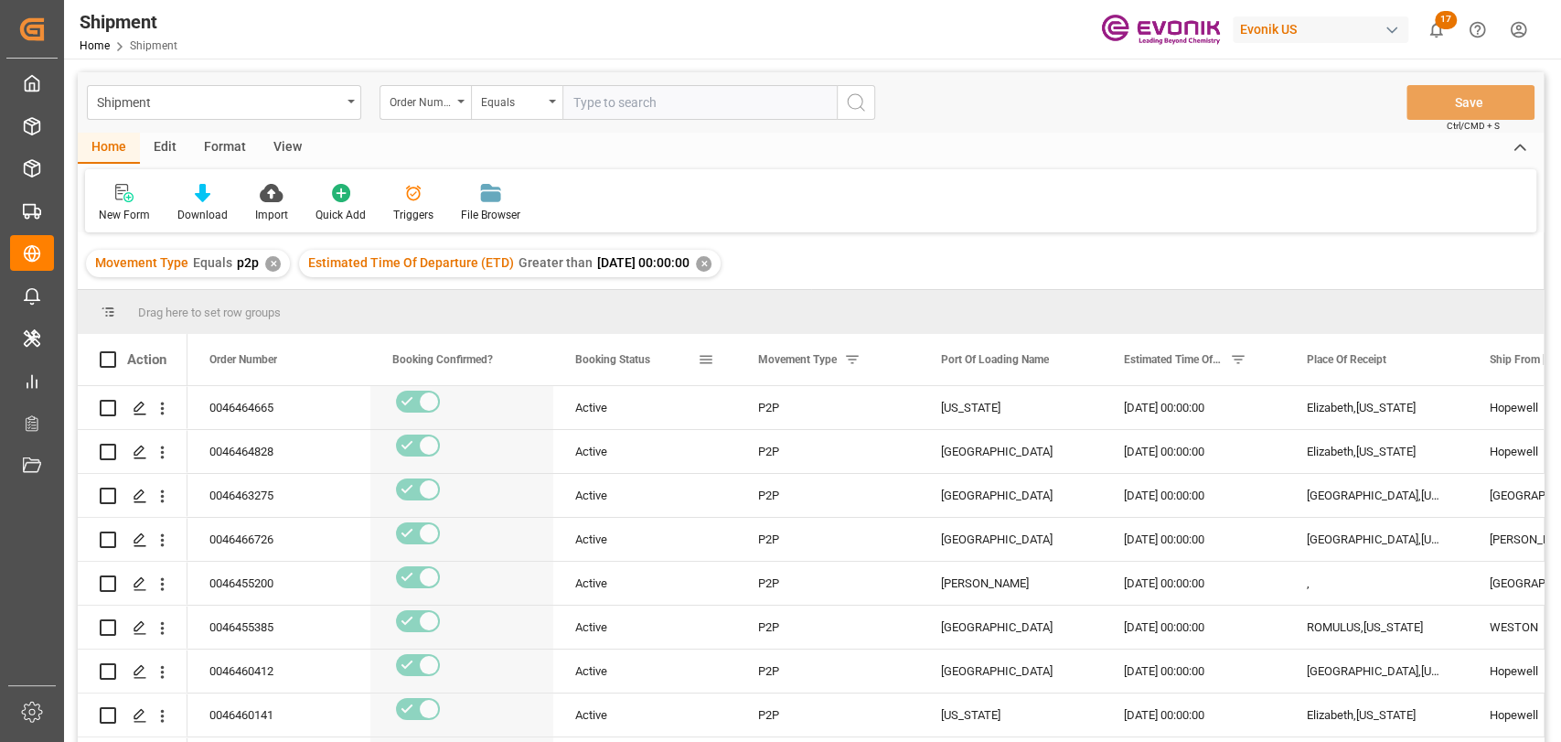
click at [695, 361] on div "Booking Status" at bounding box center [636, 359] width 123 height 51
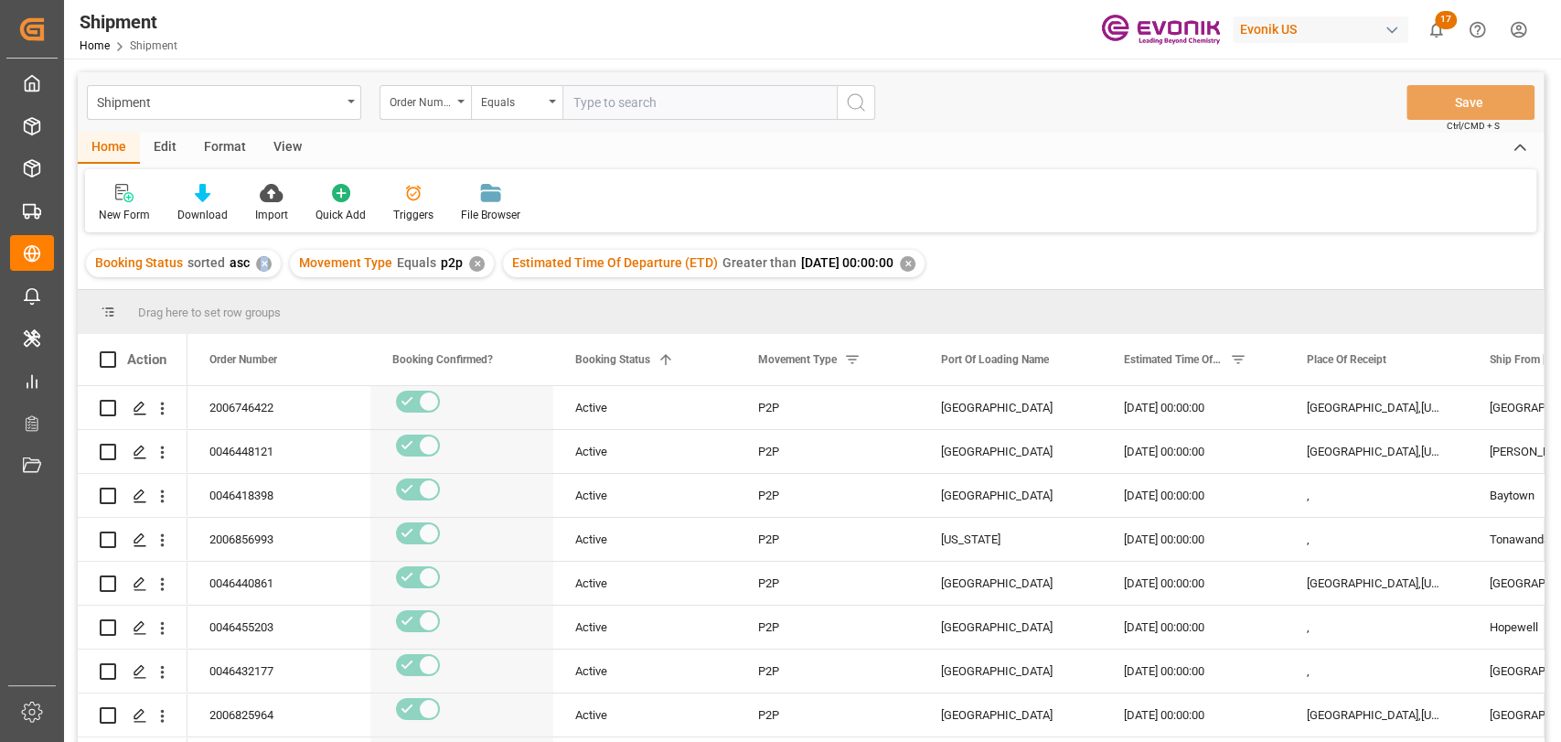
click at [267, 266] on div "✕" at bounding box center [264, 264] width 16 height 16
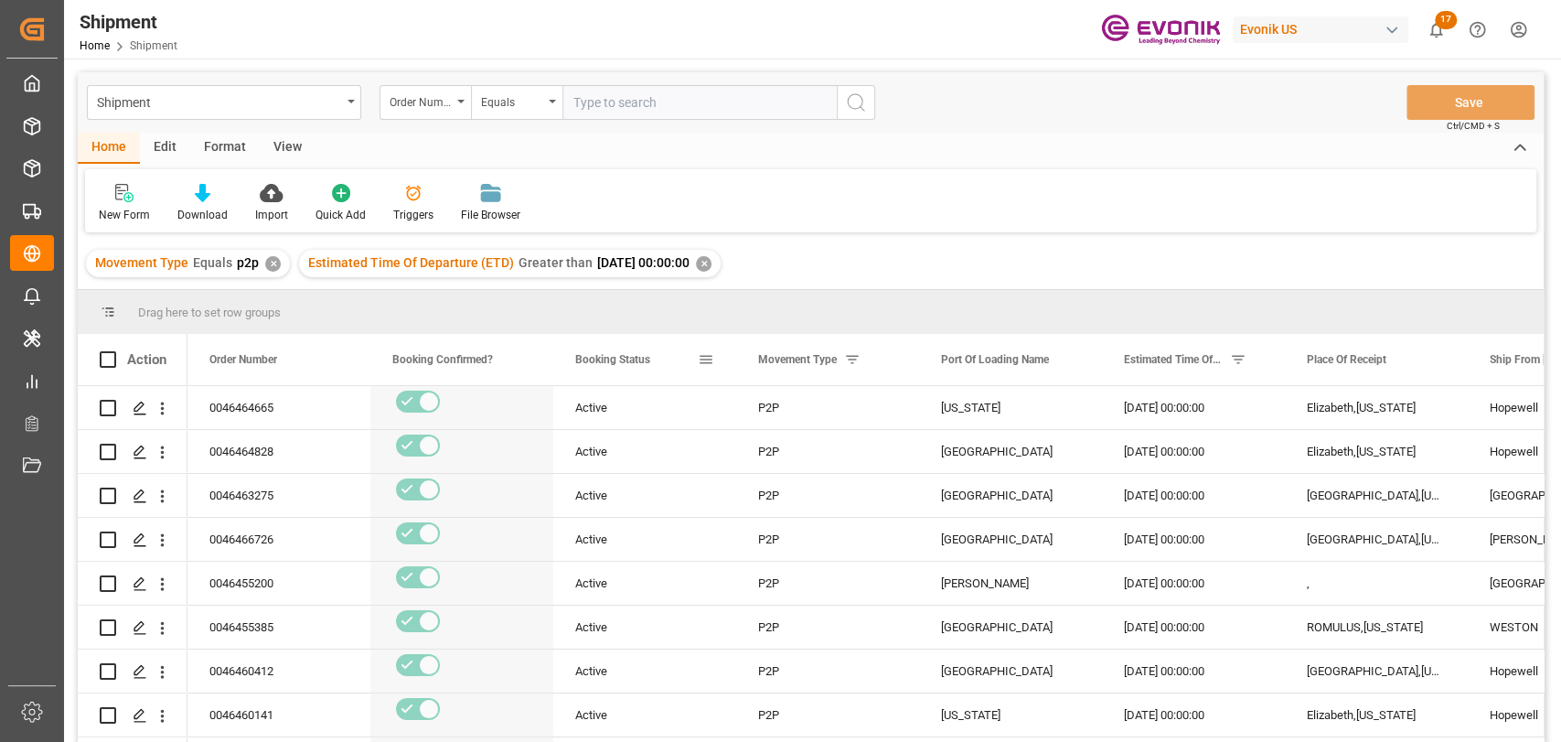
click at [703, 355] on span at bounding box center [706, 359] width 16 height 16
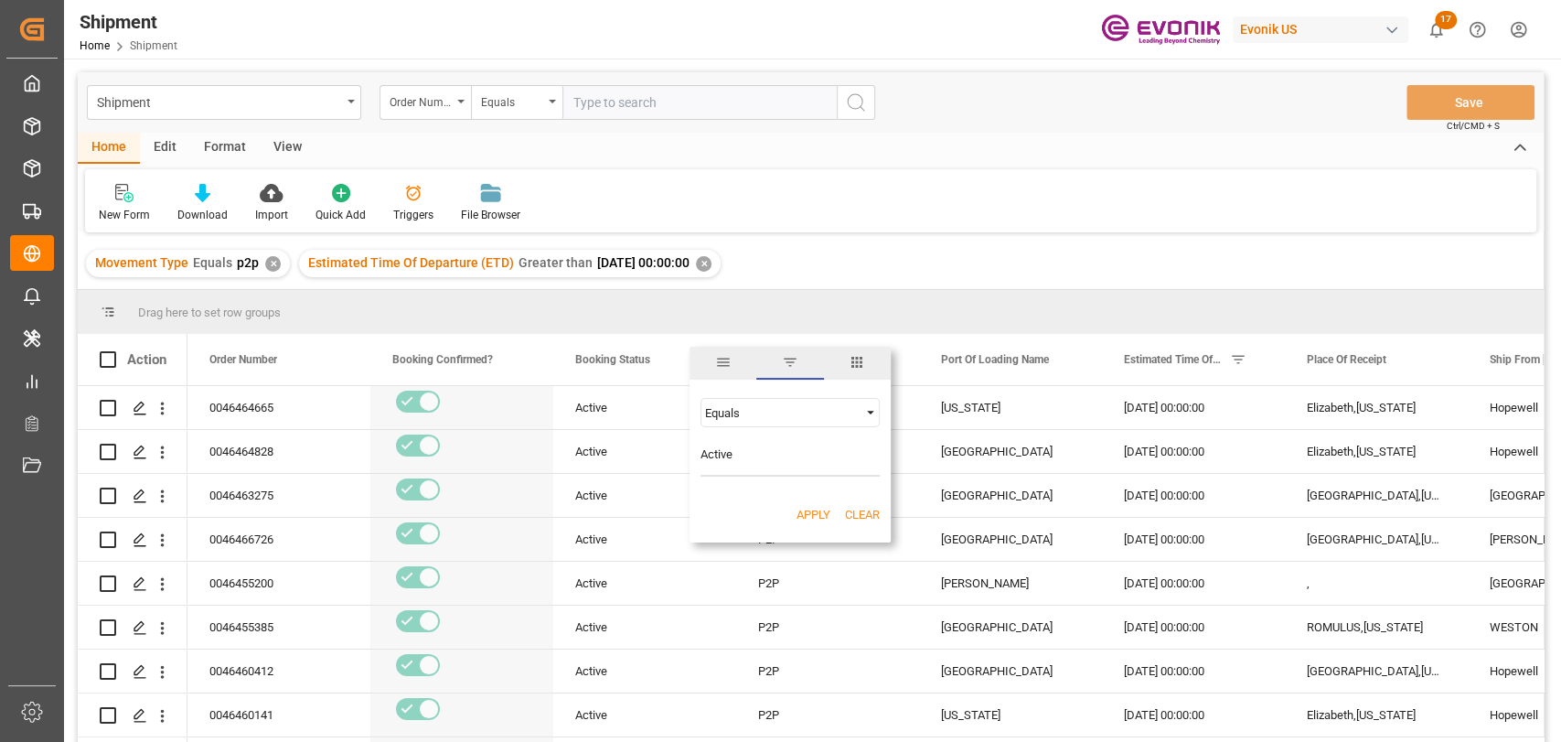
type input "Active"
click at [800, 512] on button "Apply" at bounding box center [814, 515] width 34 height 18
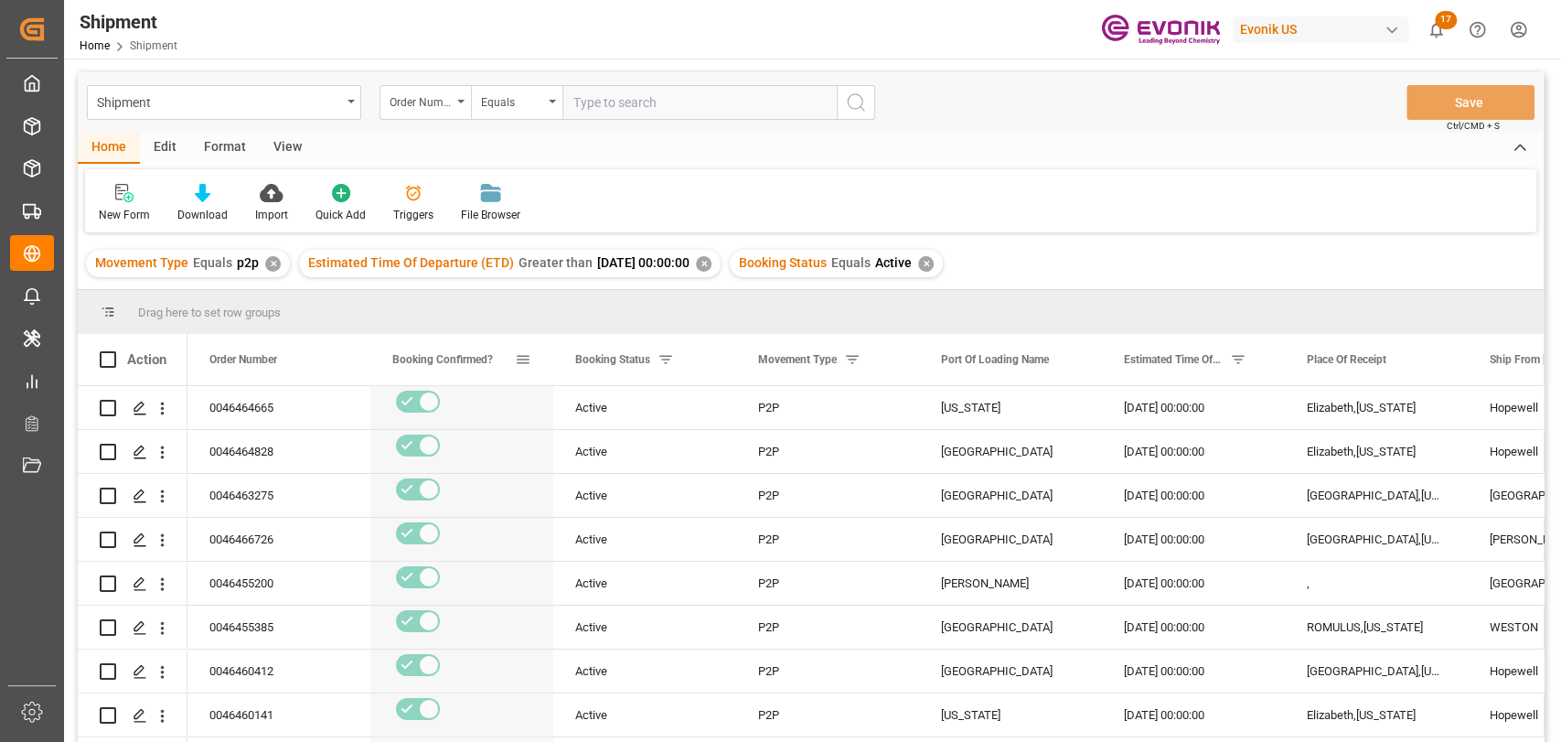
click at [523, 360] on span at bounding box center [523, 359] width 16 height 16
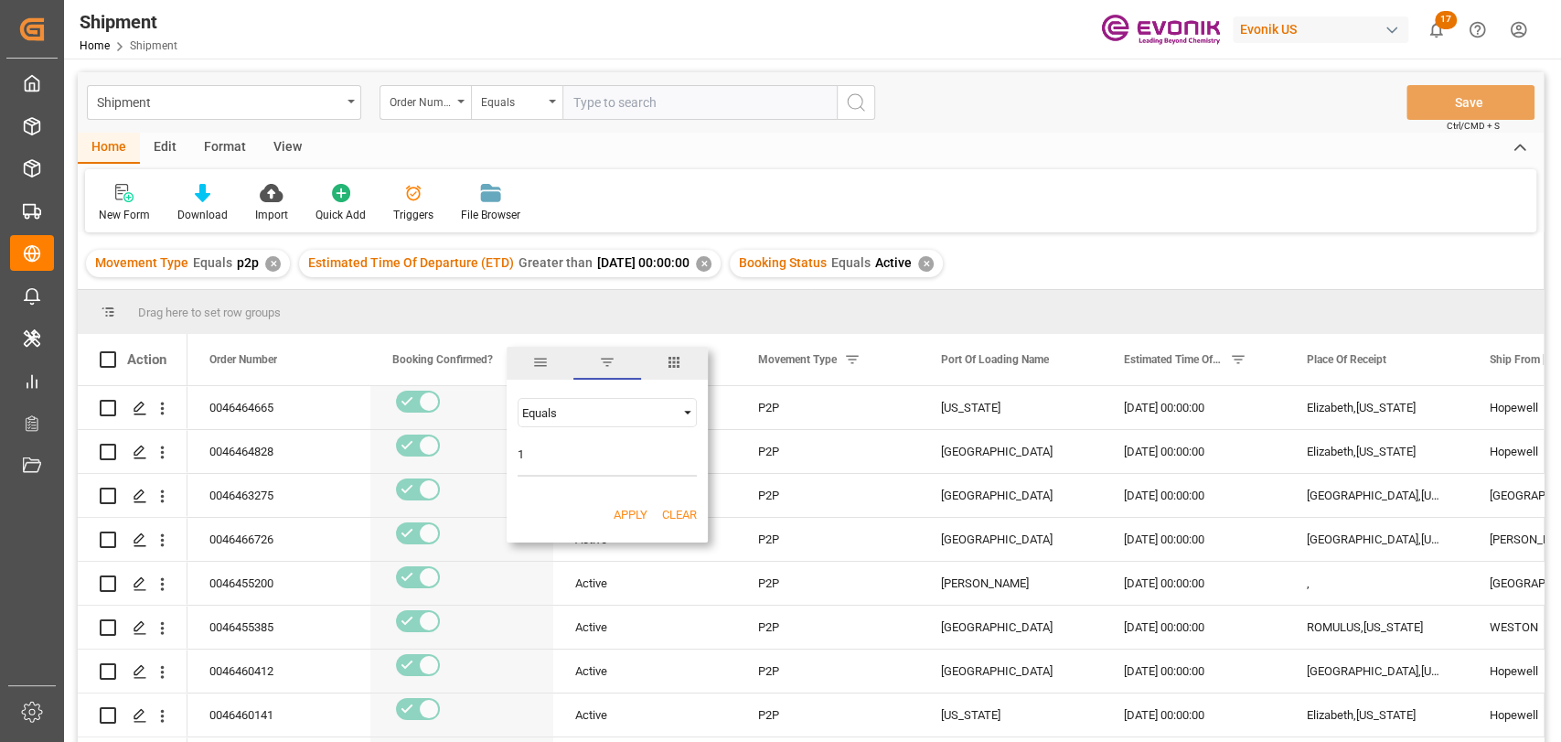
type input "1"
click at [625, 514] on button "Apply" at bounding box center [631, 515] width 34 height 18
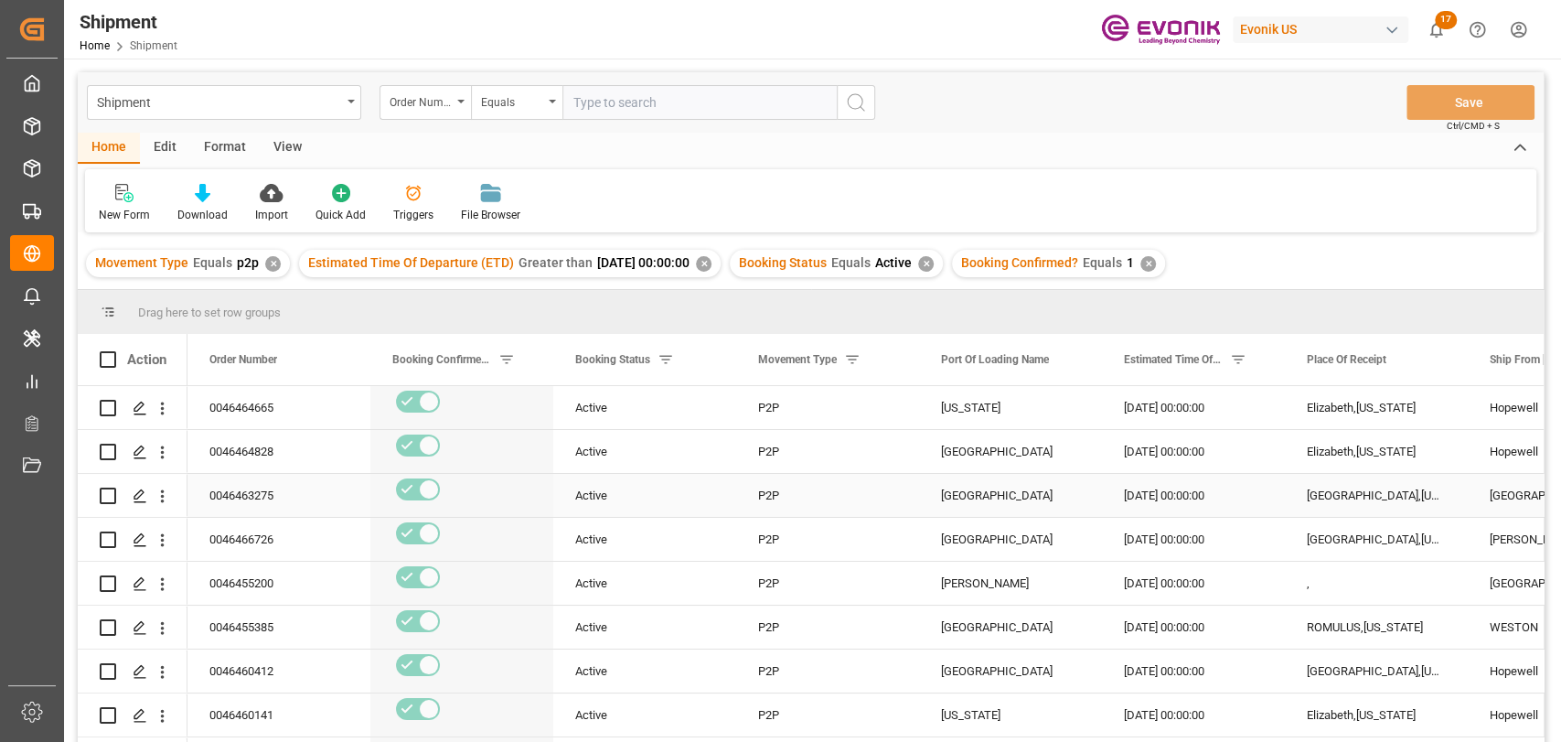
click at [772, 487] on div "P2P" at bounding box center [827, 495] width 183 height 43
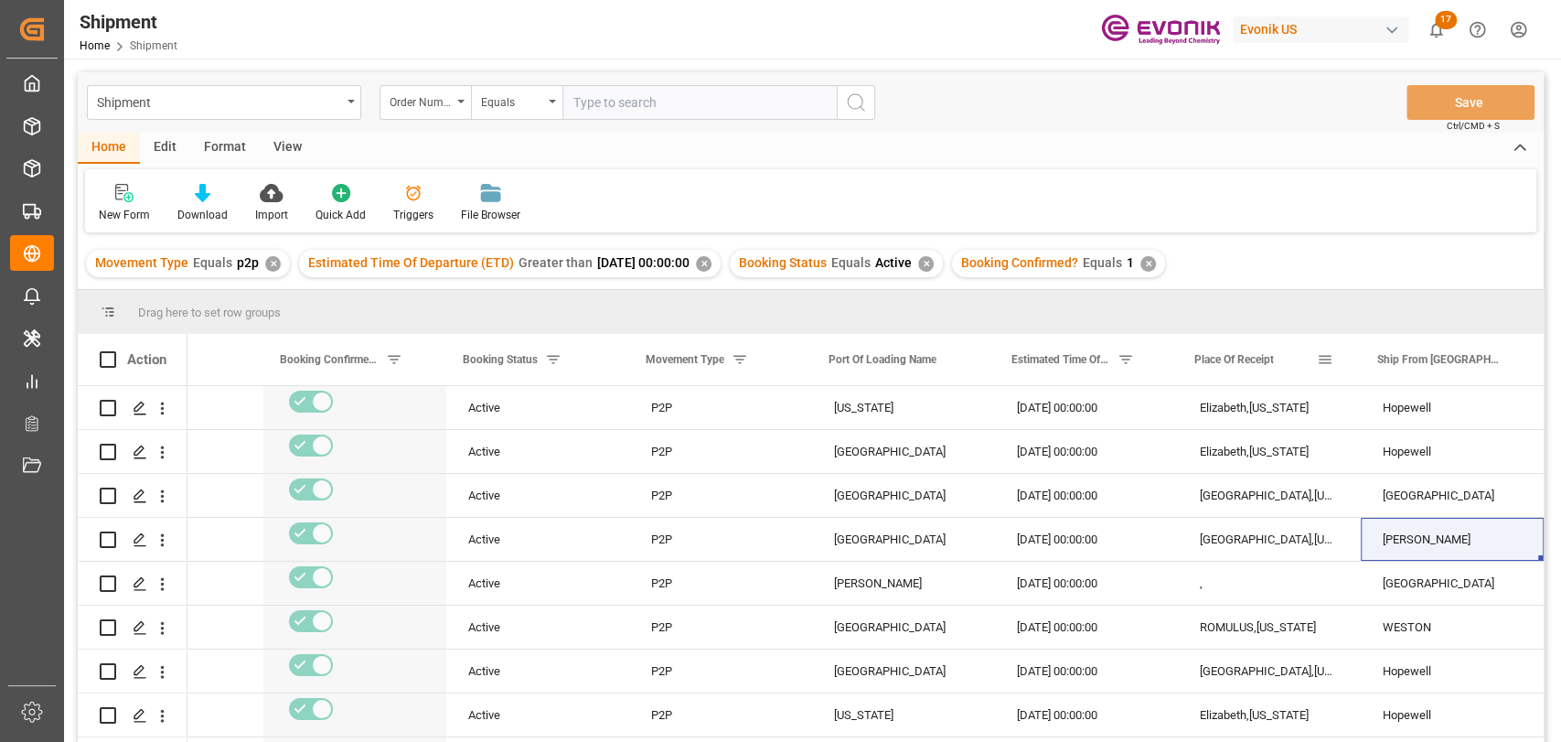
click at [1329, 361] on span at bounding box center [1324, 359] width 16 height 16
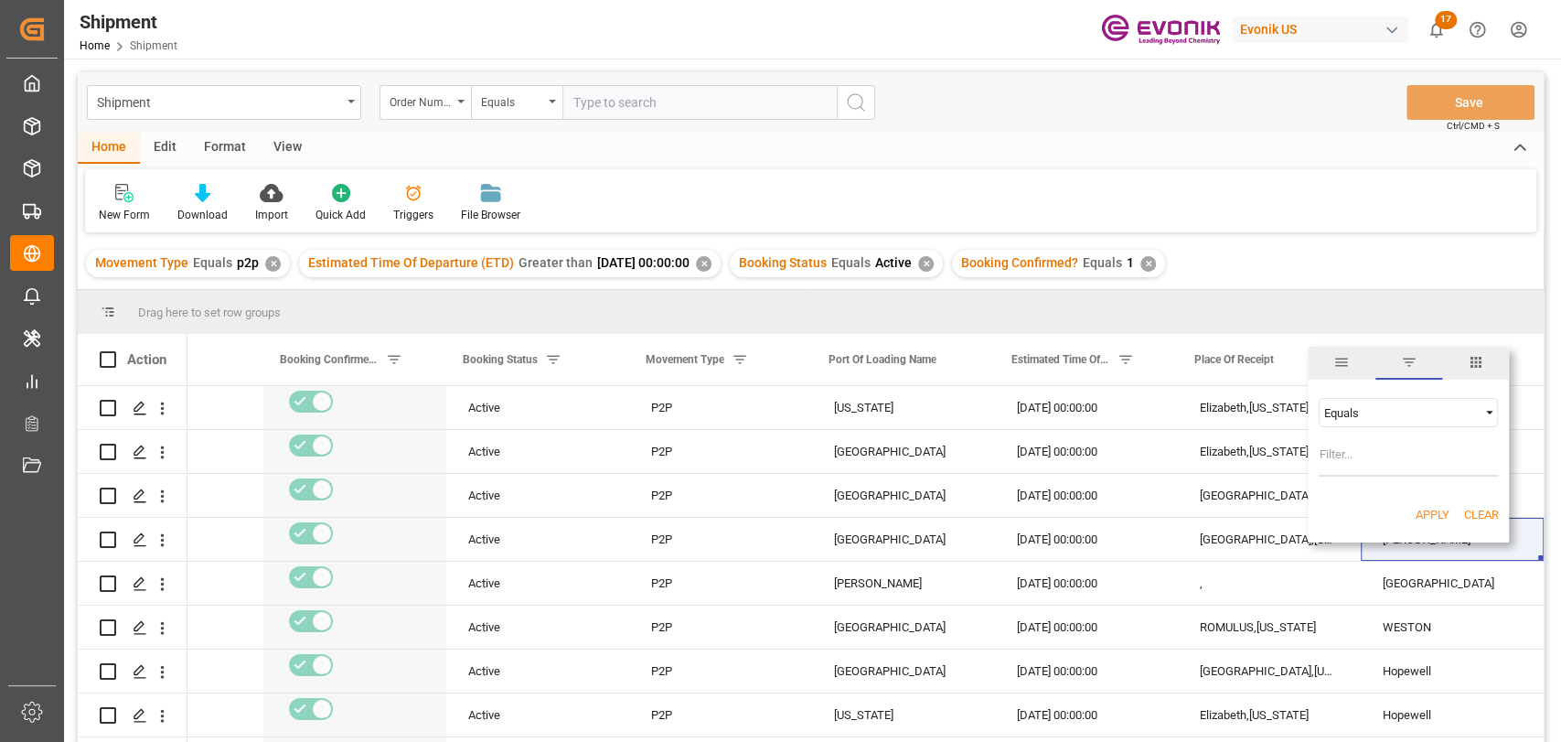
click at [1475, 360] on span "columns" at bounding box center [1476, 362] width 16 height 16
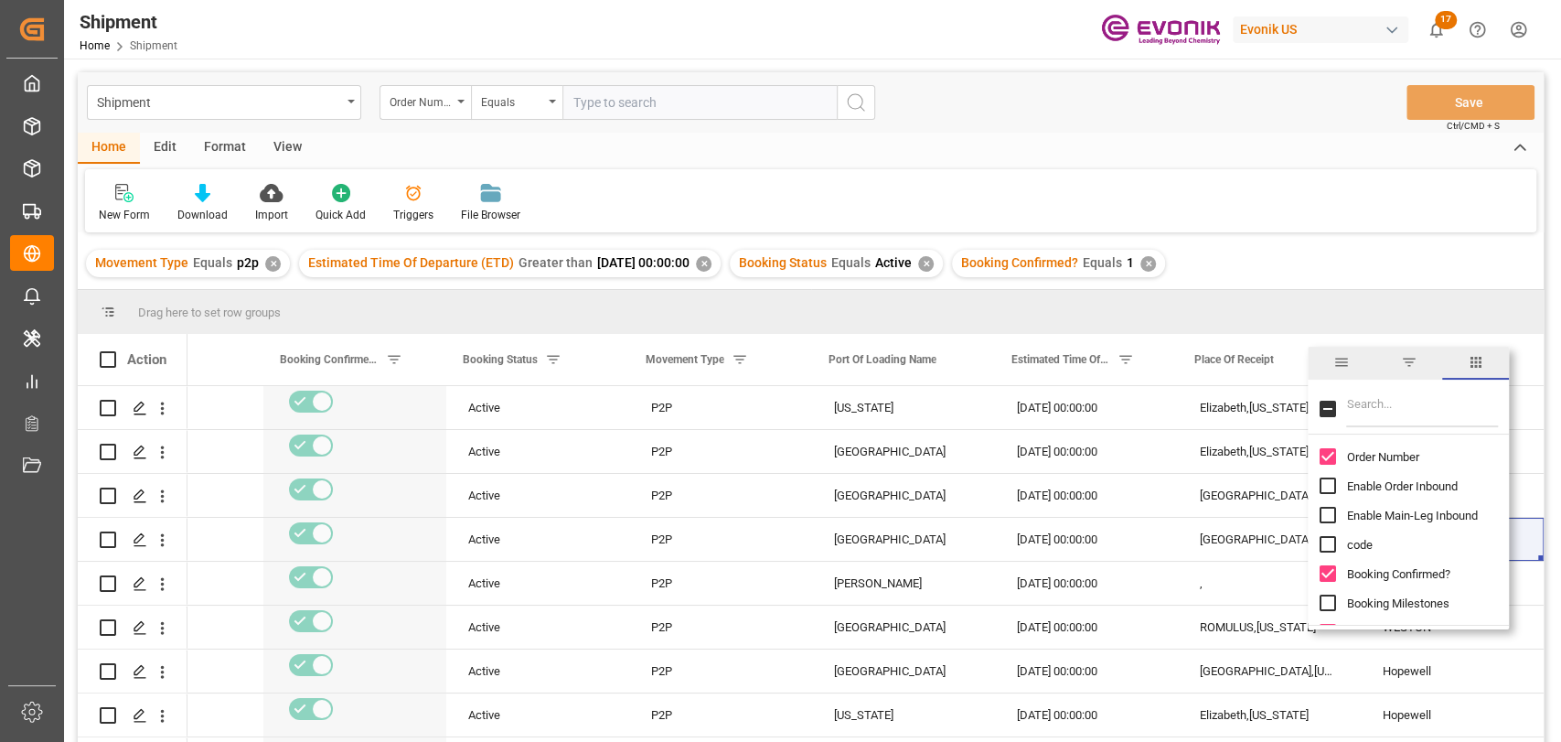
click at [1385, 408] on input "Filter Columns Input" at bounding box center [1422, 409] width 152 height 37
type input "r"
type input "deli"
click at [1324, 549] on input "Delivery Address On Origin Side Street column toggle visibility (hidden)" at bounding box center [1327, 544] width 16 height 16
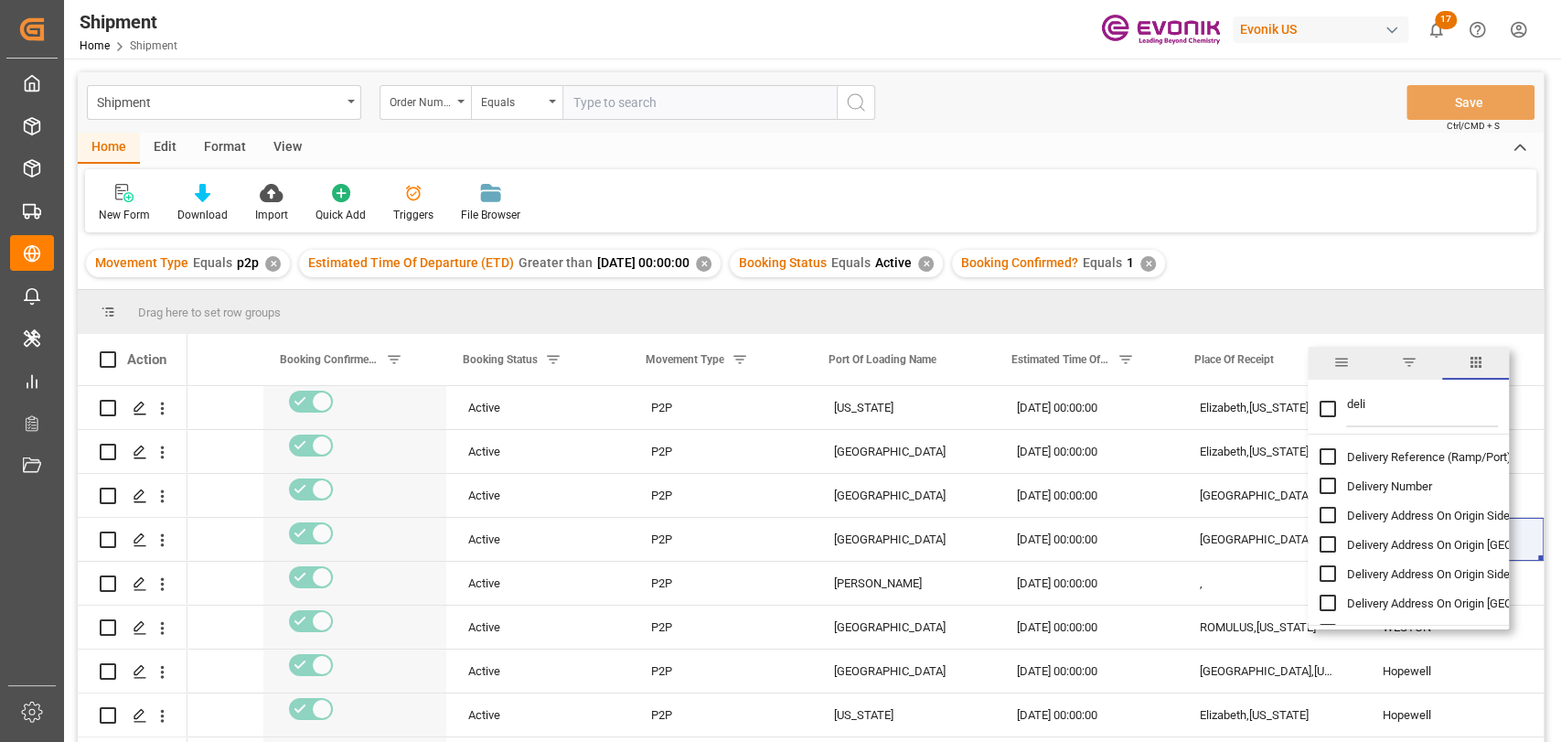
checkbox input "true"
checkbox input "false"
click at [1324, 549] on input "Delivery Address On Origin Side Street column toggle visibility (visible)" at bounding box center [1327, 544] width 16 height 16
checkbox input "false"
click at [1324, 568] on input "Delivery Address On Origin Side ZIP Code column toggle visibility (hidden)" at bounding box center [1327, 573] width 16 height 16
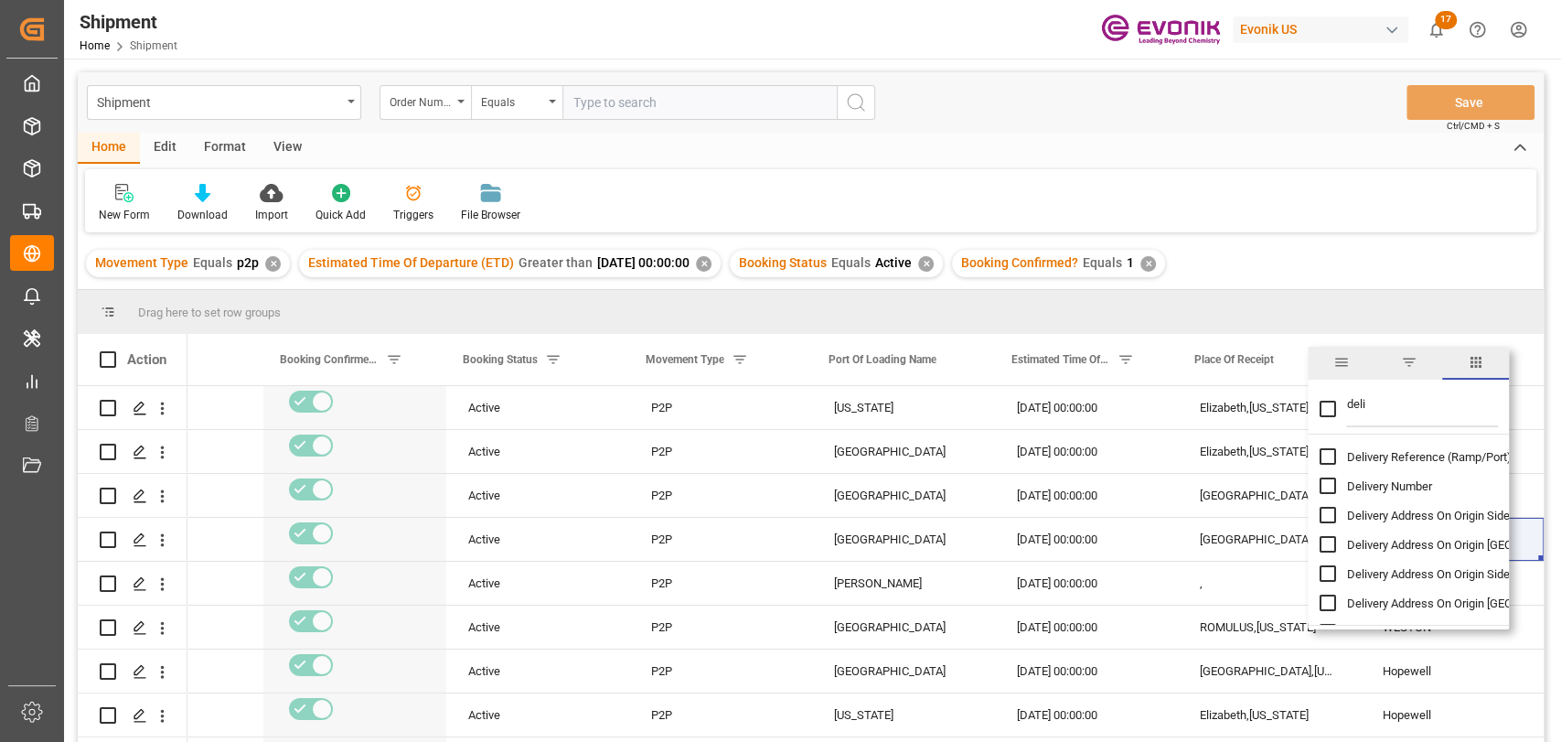
checkbox input "true"
checkbox input "false"
click at [1324, 568] on input "Delivery Address On Origin Side ZIP Code column toggle visibility (visible)" at bounding box center [1327, 573] width 16 height 16
checkbox input "false"
click at [1330, 599] on input "Delivery Address On Origin Side City column toggle visibility (hidden)" at bounding box center [1327, 603] width 16 height 16
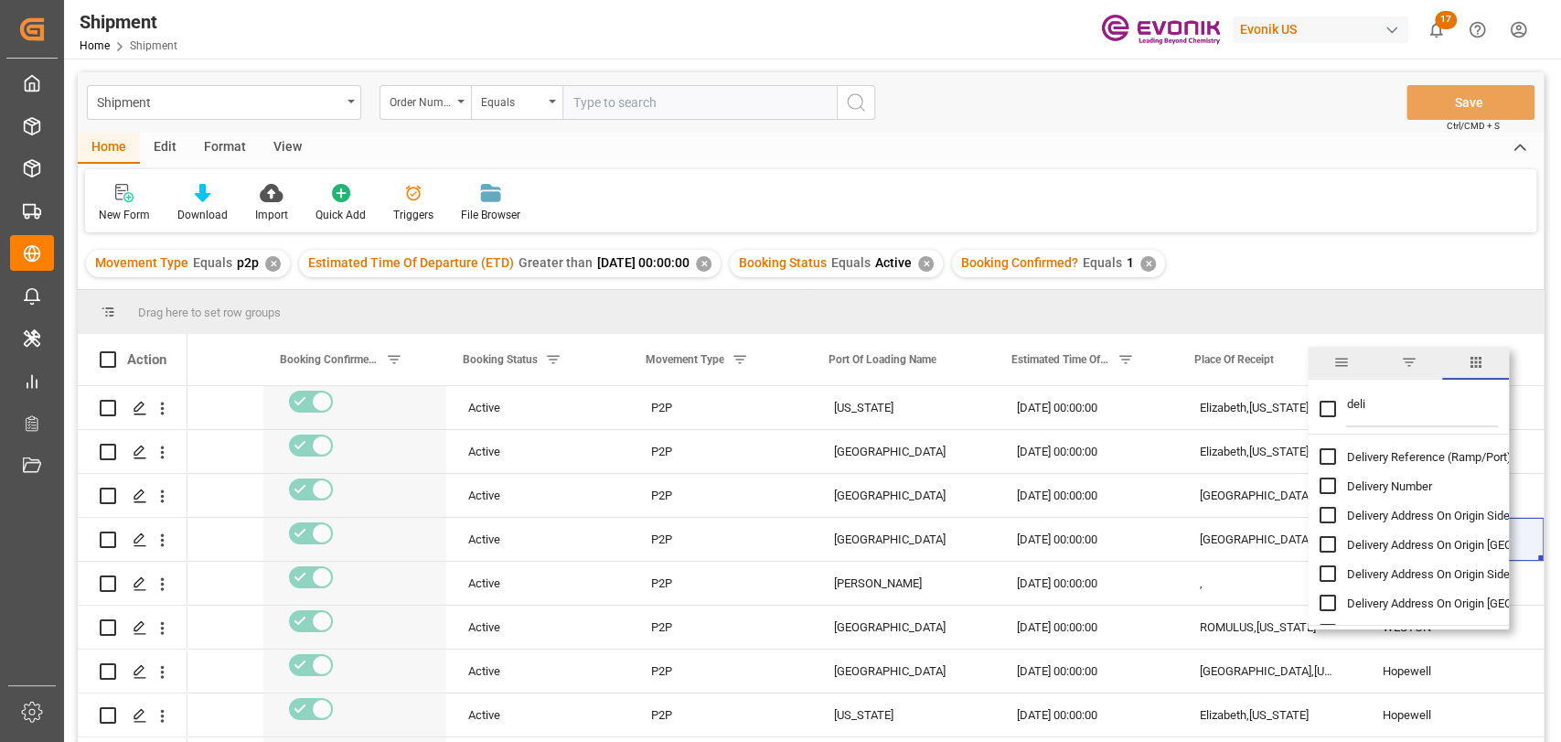
checkbox input "true"
checkbox input "false"
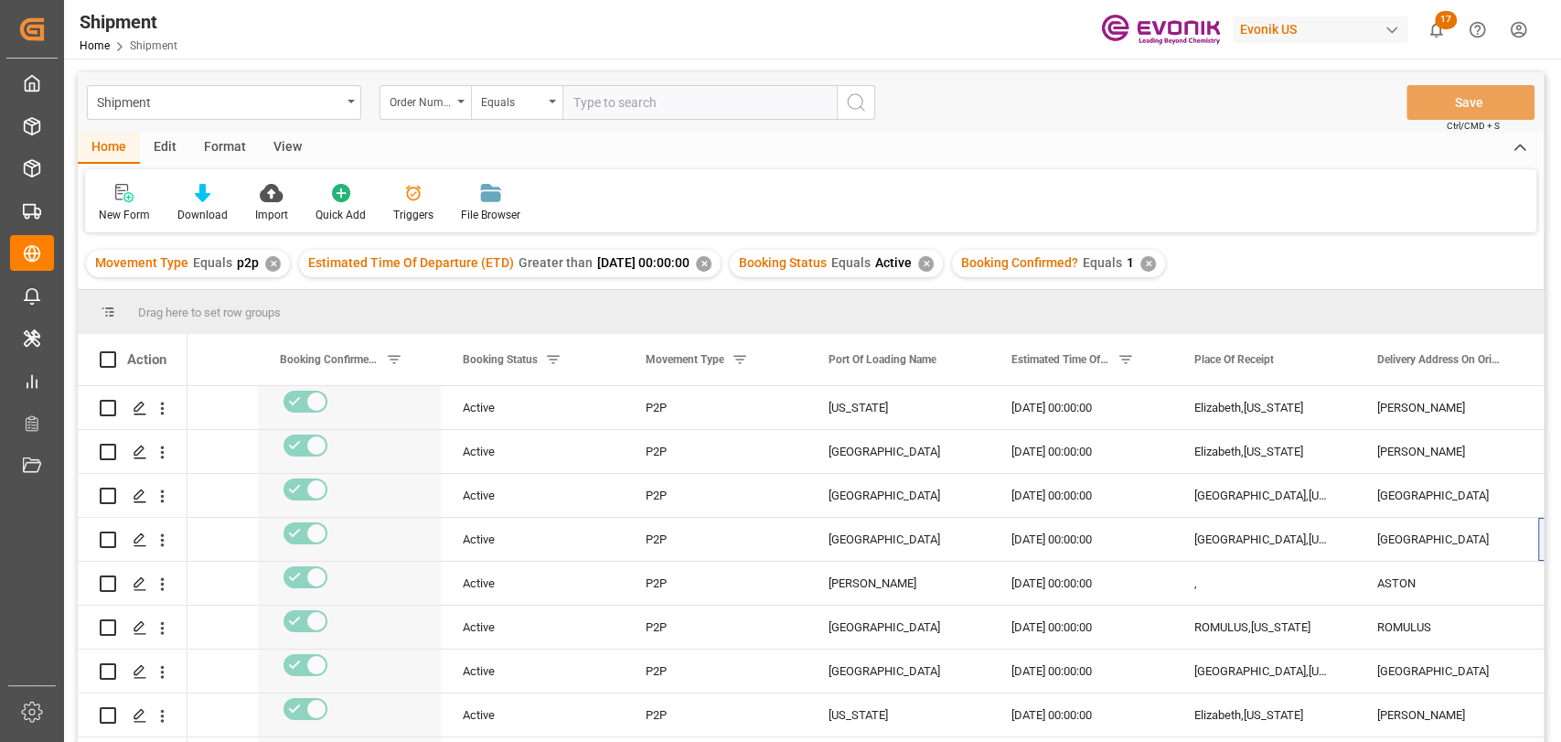
click at [1290, 239] on div "Movement Type Equals p2p ✕ Estimated Time Of Departure (ETD) Greater than 2024-…" at bounding box center [811, 263] width 1466 height 51
click at [182, 198] on div at bounding box center [202, 192] width 50 height 19
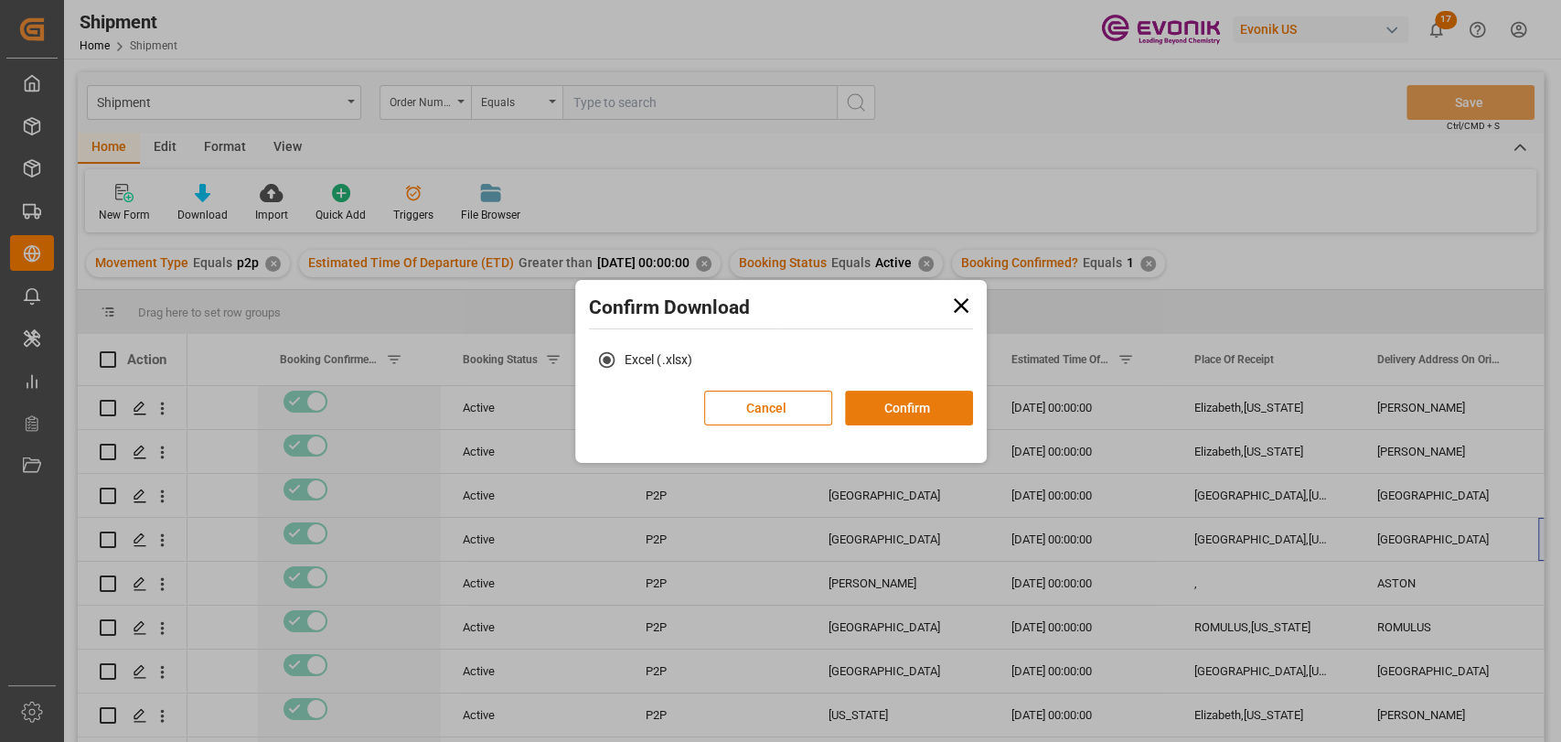
click at [870, 412] on button "Confirm" at bounding box center [909, 408] width 128 height 35
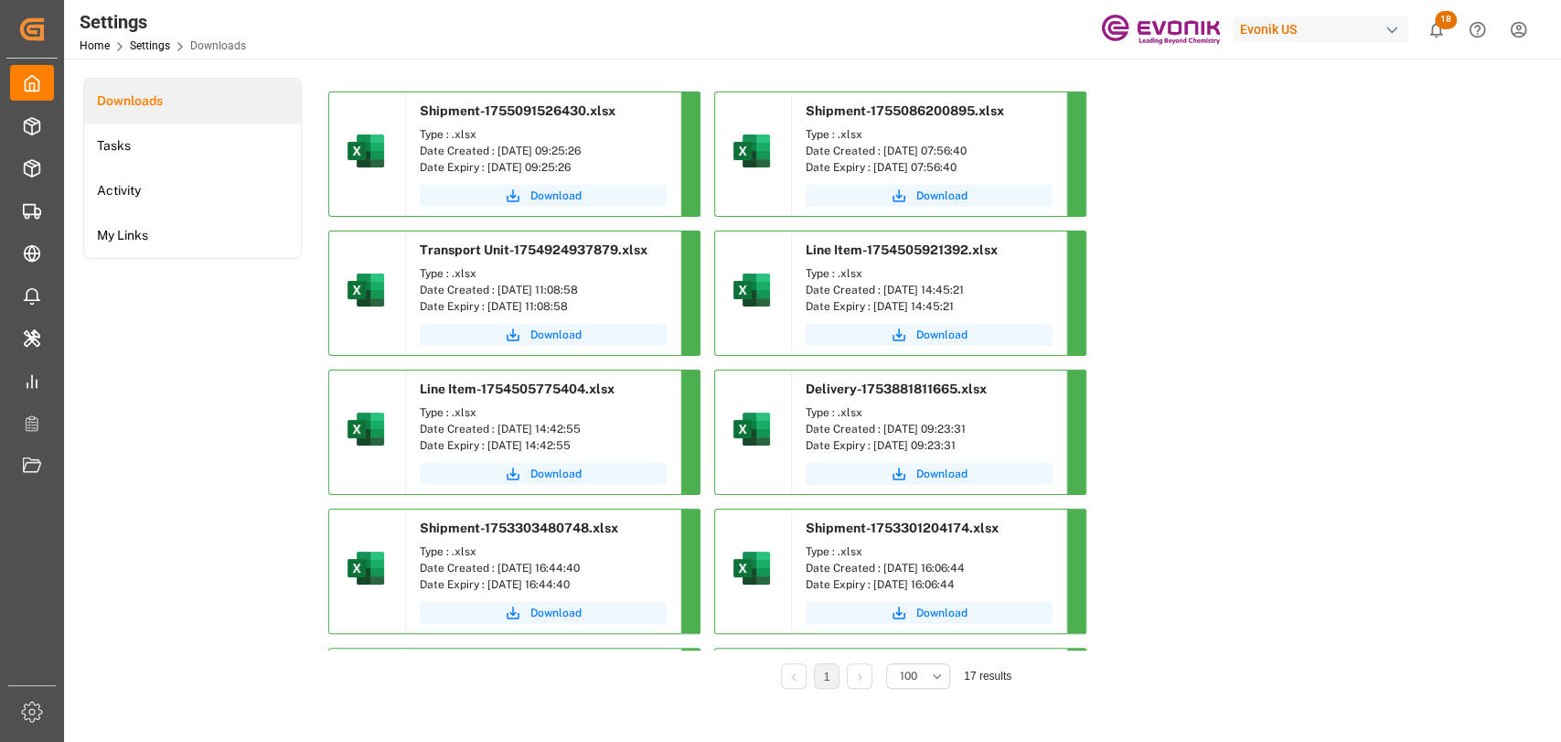
drag, startPoint x: 913, startPoint y: 38, endPoint x: 846, endPoint y: 60, distance: 70.3
click at [913, 38] on div "Settings Home Settings Downloads Evonik US 18 Notifications Only show unread Al…" at bounding box center [806, 29] width 1510 height 59
click at [553, 195] on span "Download" at bounding box center [555, 195] width 51 height 16
